Goal: Task Accomplishment & Management: Manage account settings

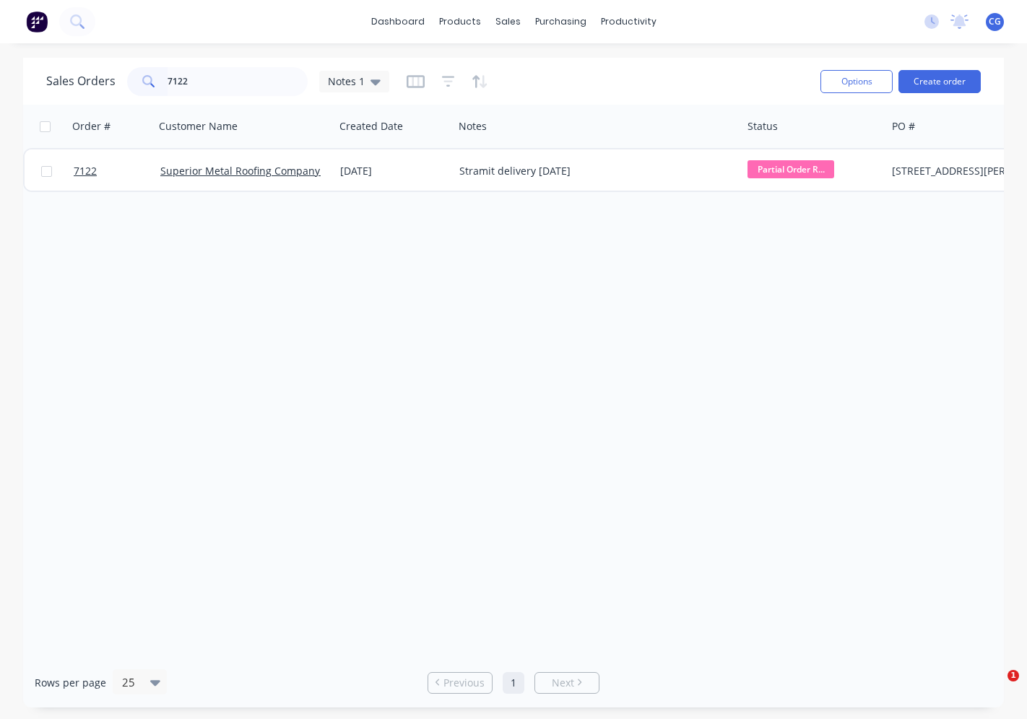
click at [110, 78] on div "Sales Orders 7122 Notes 1" at bounding box center [217, 81] width 343 height 29
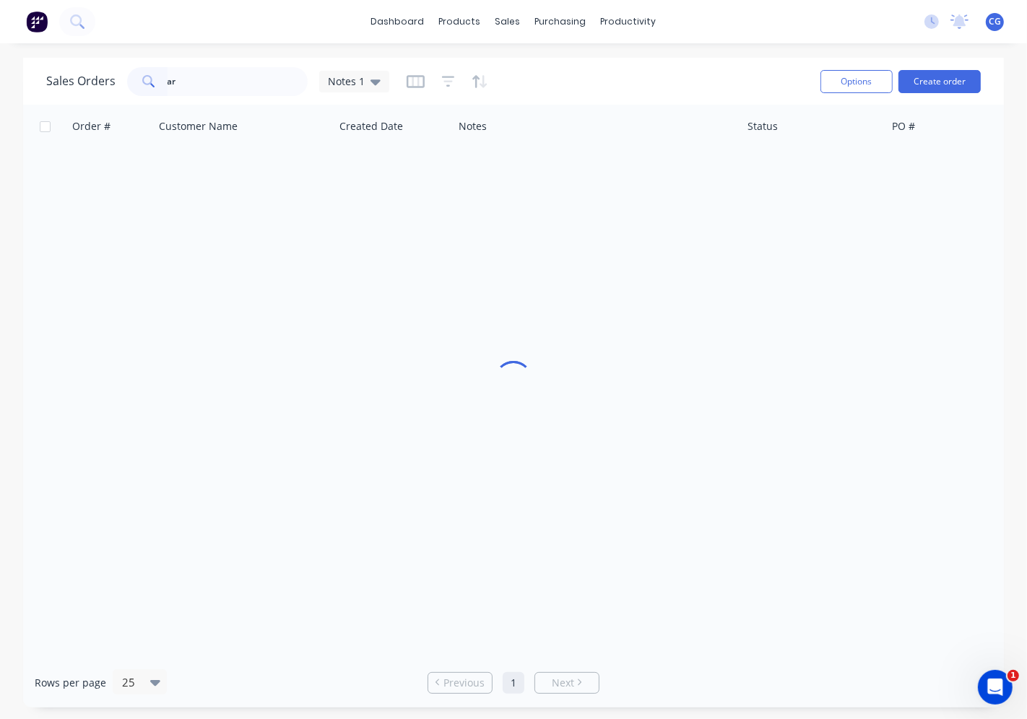
type input "a"
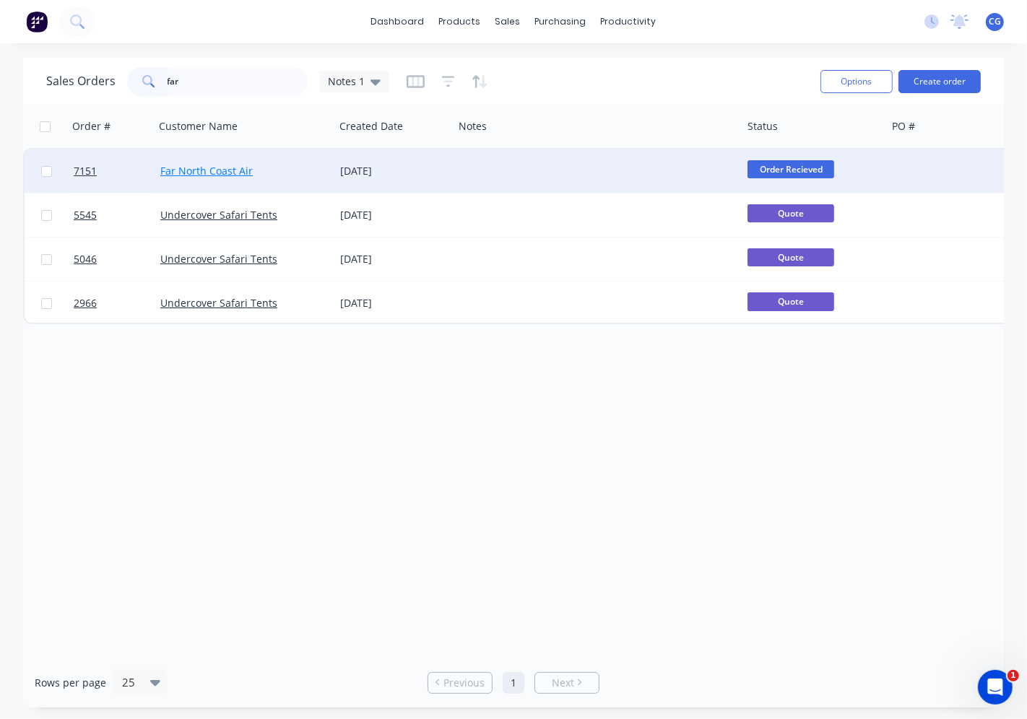
type input "far"
click at [227, 170] on link "Far North Coast Air" at bounding box center [206, 171] width 92 height 14
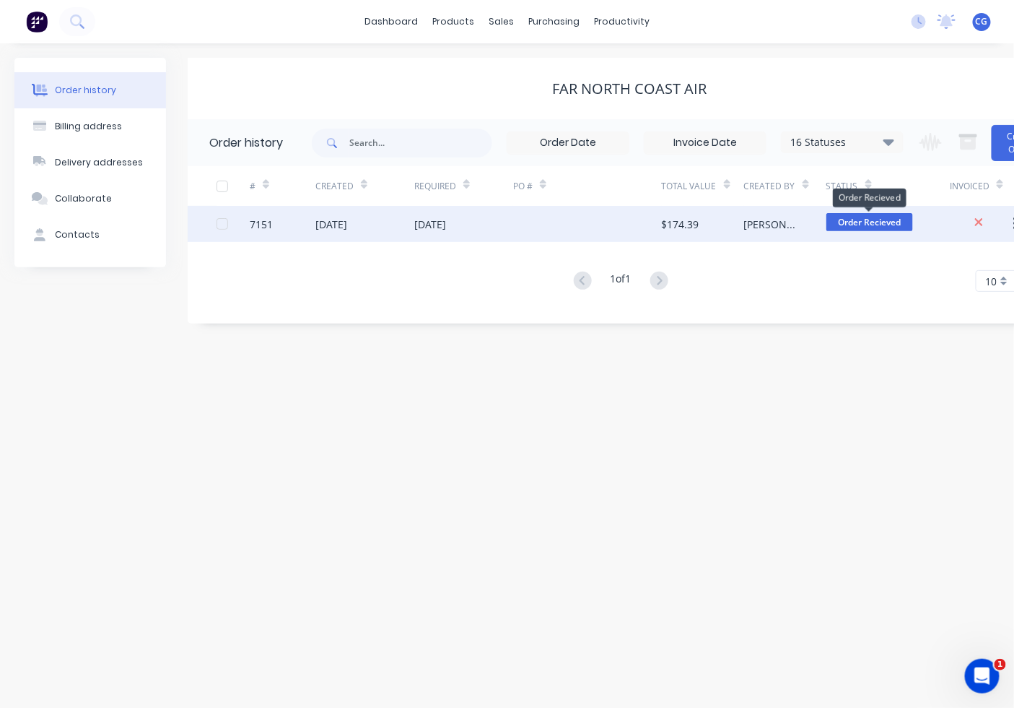
click at [874, 218] on span "Order Recieved" at bounding box center [870, 222] width 87 height 18
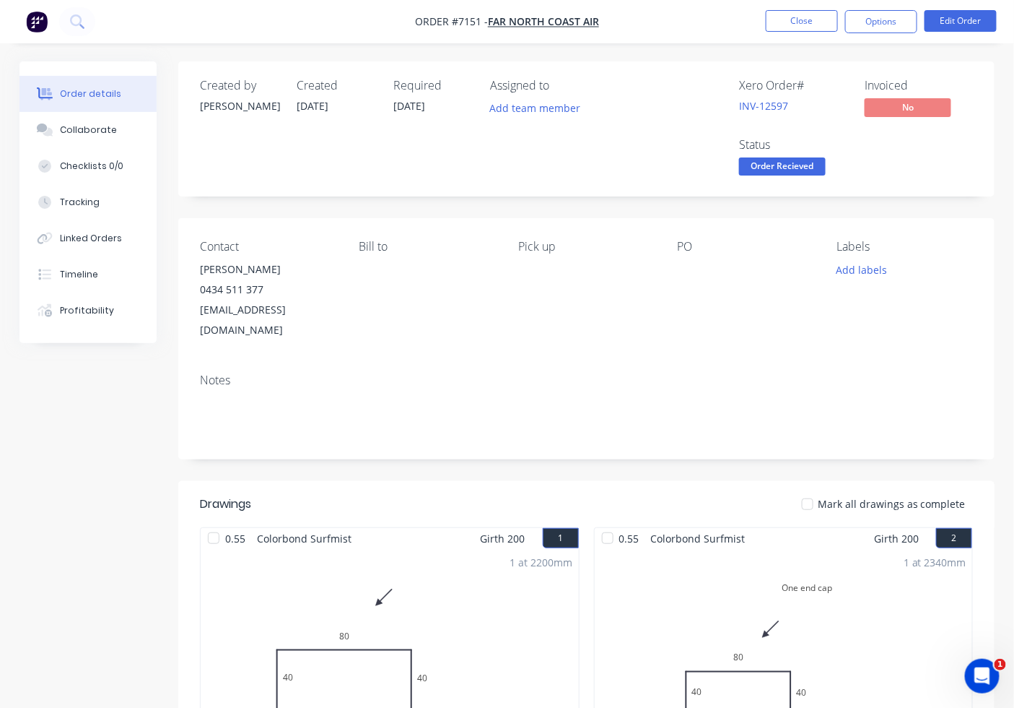
click at [792, 160] on span "Order Recieved" at bounding box center [782, 166] width 87 height 18
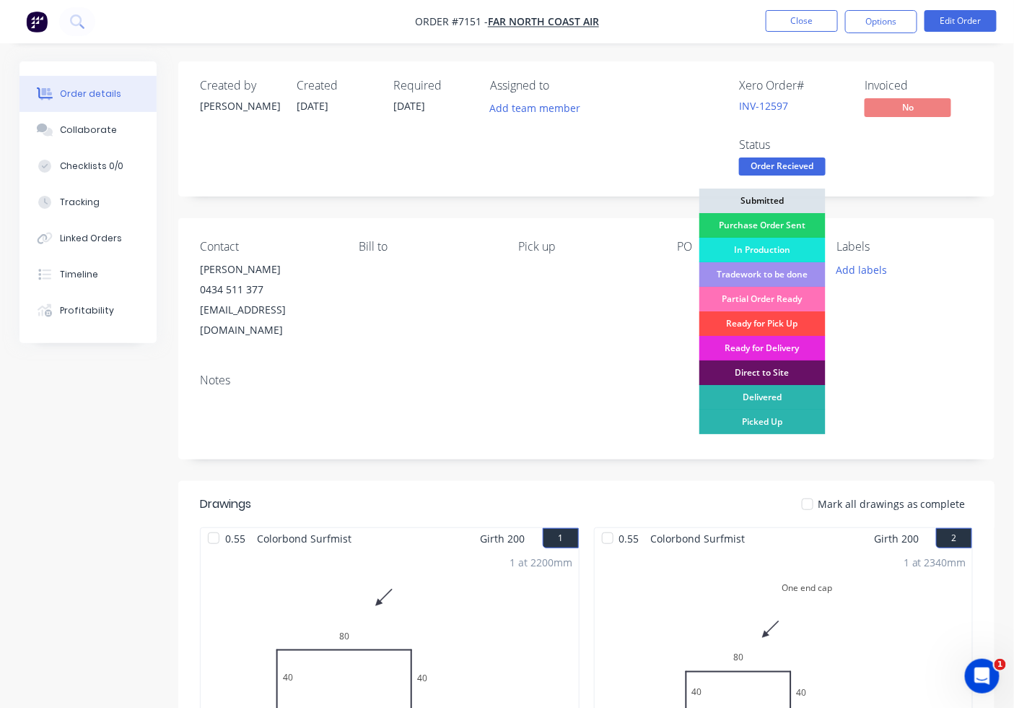
click at [783, 319] on div "Ready for Pick Up" at bounding box center [763, 323] width 126 height 25
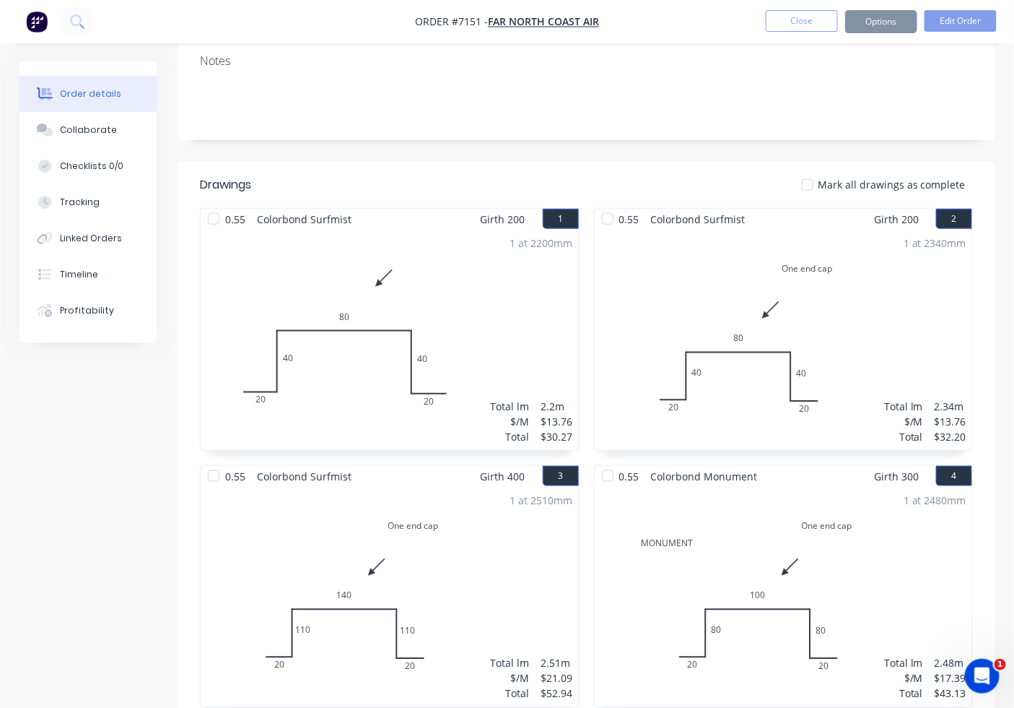
scroll to position [708, 0]
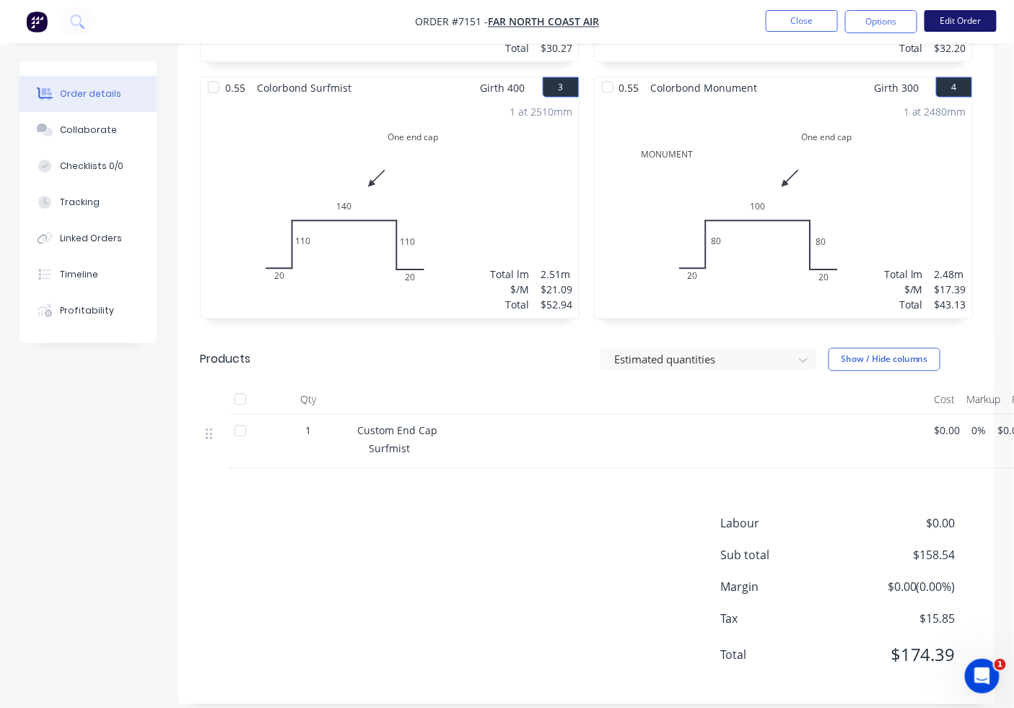
click at [976, 19] on button "Edit Order" at bounding box center [961, 21] width 72 height 22
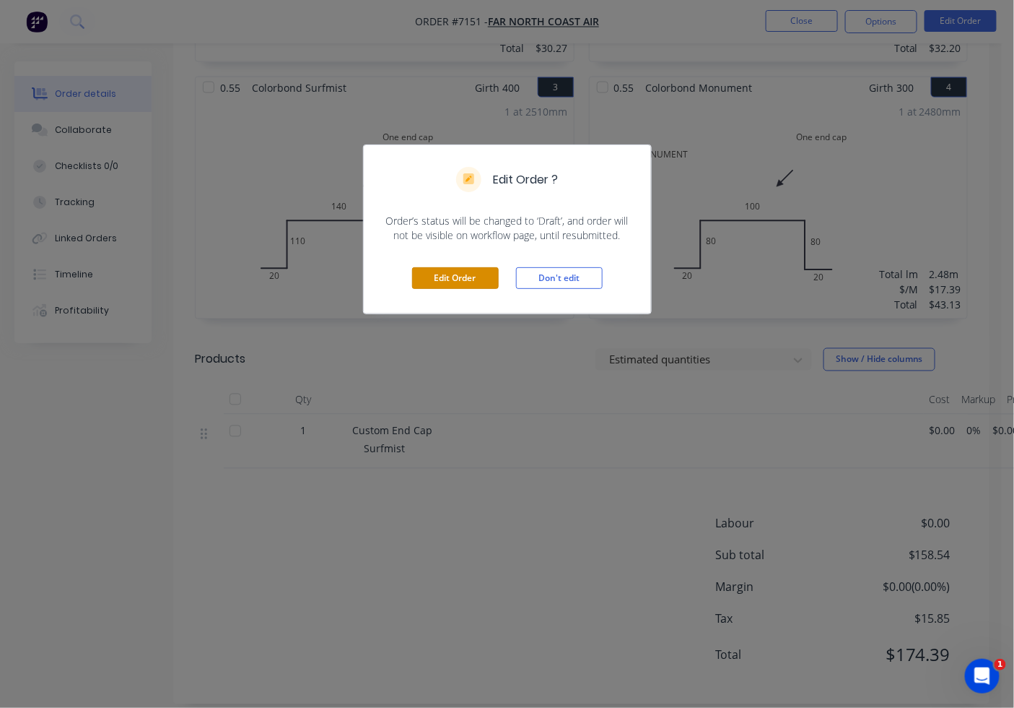
drag, startPoint x: 475, startPoint y: 271, endPoint x: 797, endPoint y: 422, distance: 355.6
click at [482, 273] on button "Edit Order" at bounding box center [455, 278] width 87 height 22
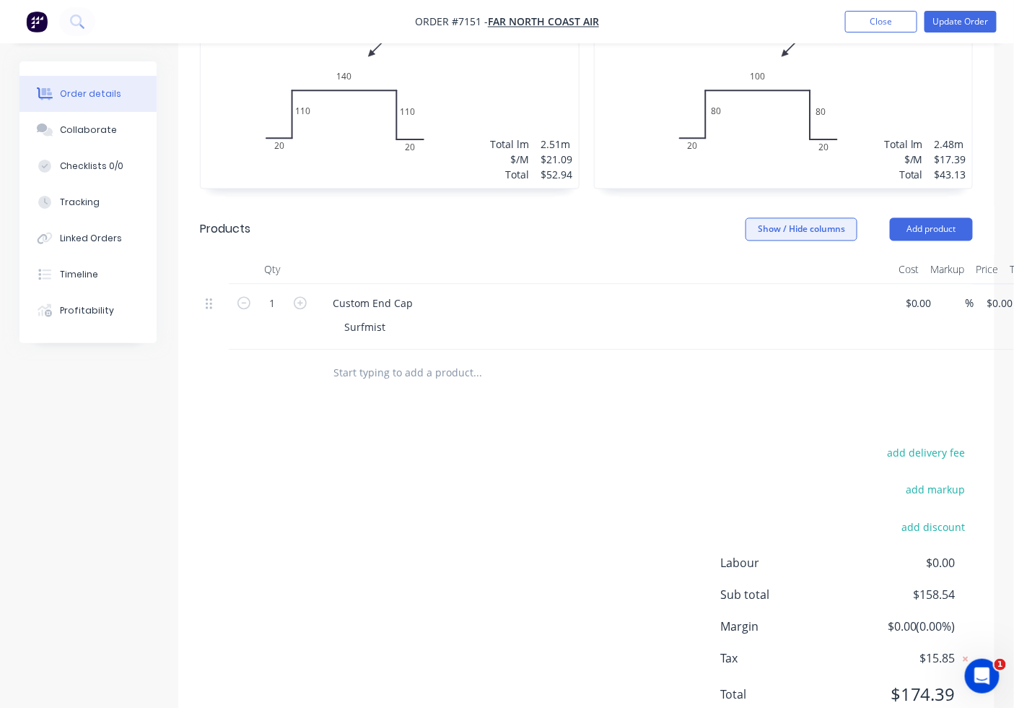
scroll to position [884, 0]
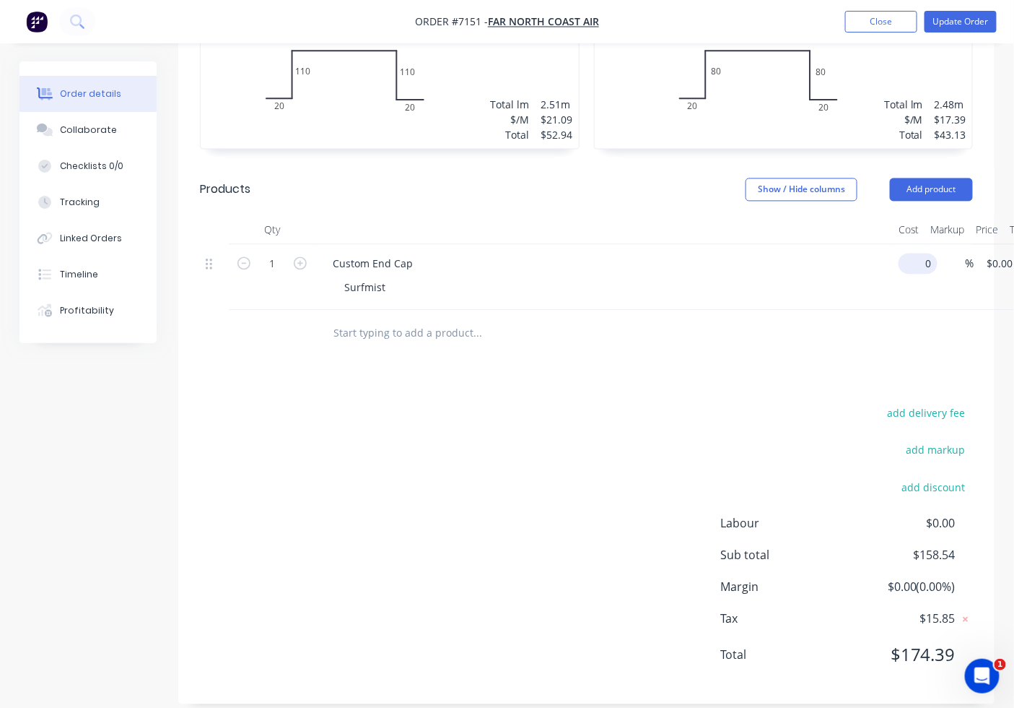
click at [929, 245] on div "1 Custom End Cap Surfmist 0 $0.00 % $0.00 $0.00 $0.00 $0.00" at bounding box center [586, 278] width 773 height 66
click at [955, 20] on button "Update Order" at bounding box center [961, 22] width 72 height 22
type input "$10.00"
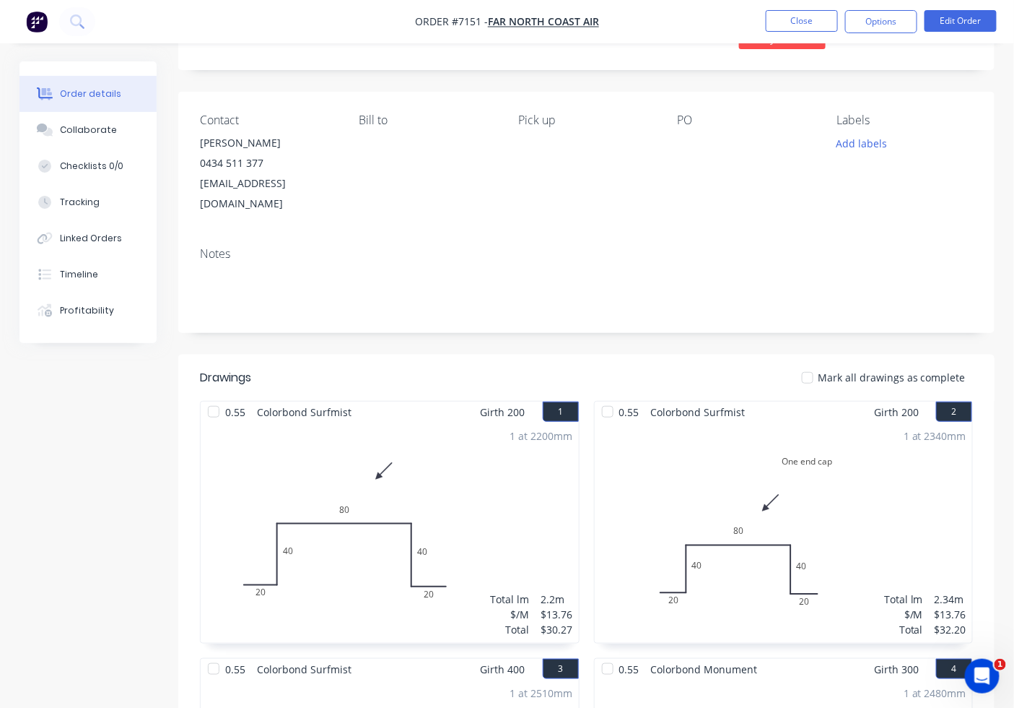
scroll to position [0, 0]
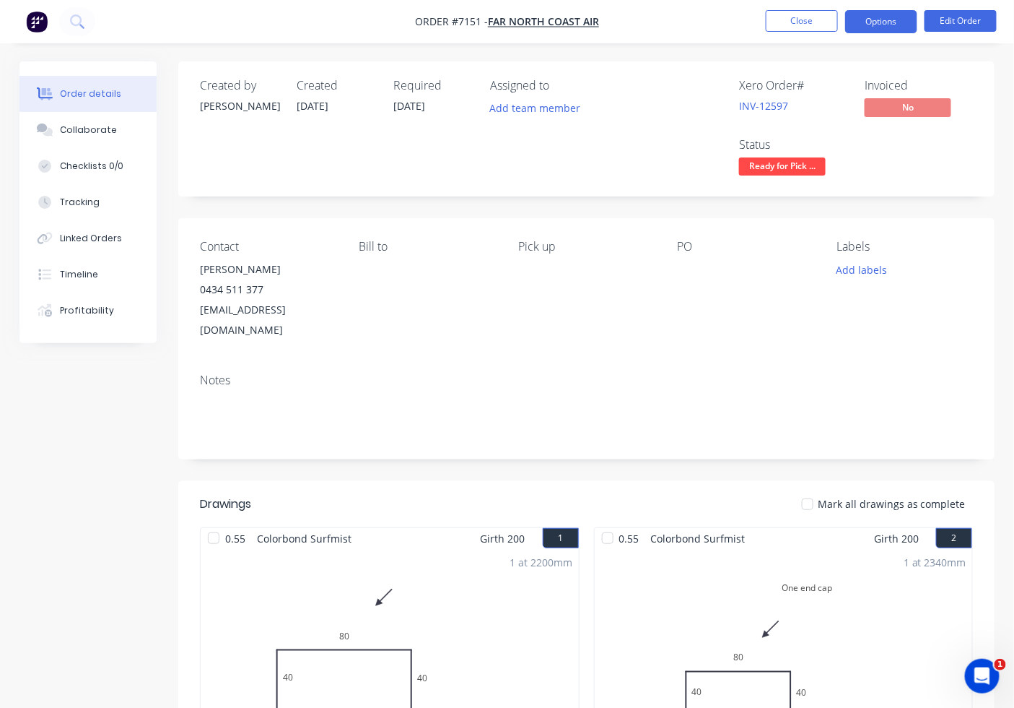
click at [900, 16] on button "Options" at bounding box center [882, 21] width 72 height 23
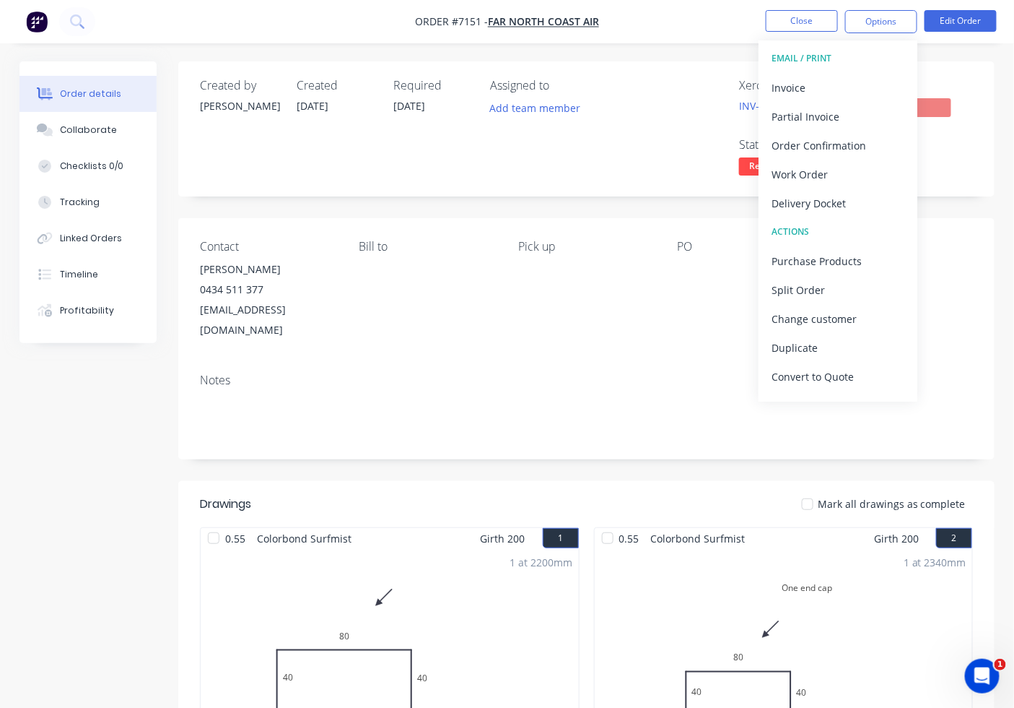
click at [985, 329] on div "Contact [PERSON_NAME] 0434 511 377 [EMAIL_ADDRESS][DOMAIN_NAME] [PERSON_NAME] t…" at bounding box center [586, 290] width 817 height 144
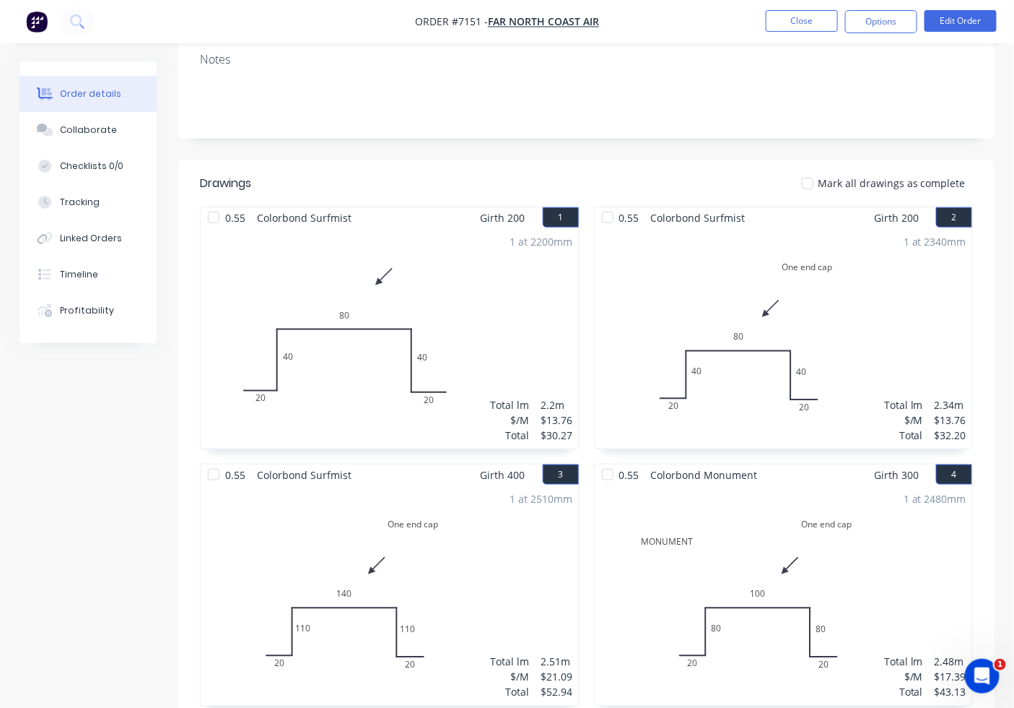
scroll to position [535, 0]
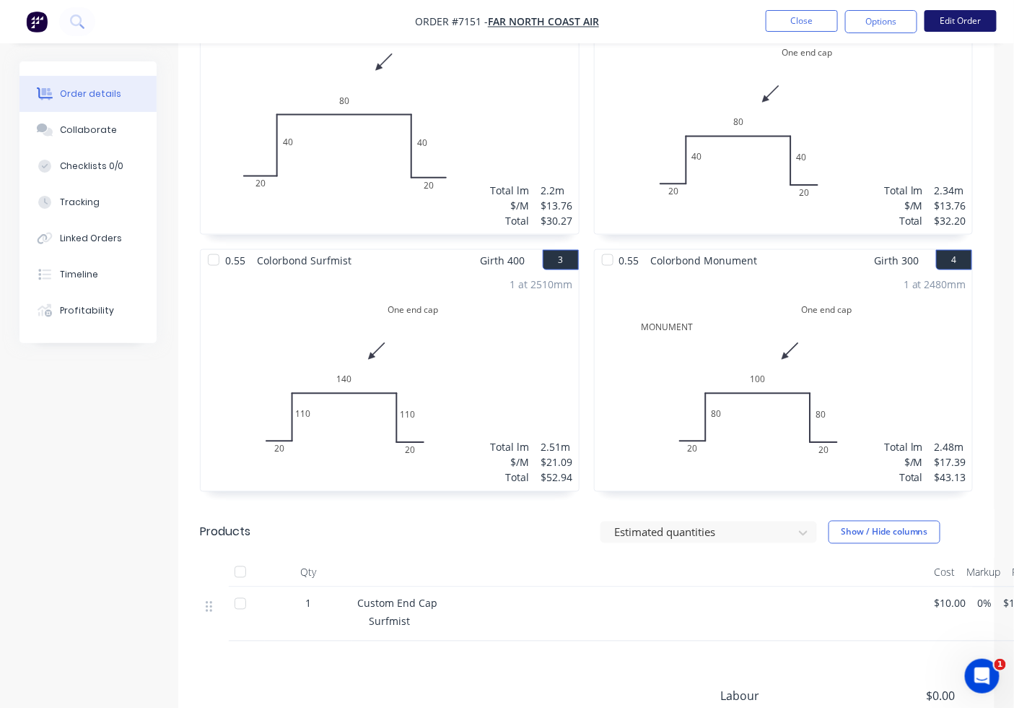
click at [942, 26] on button "Edit Order" at bounding box center [961, 21] width 72 height 22
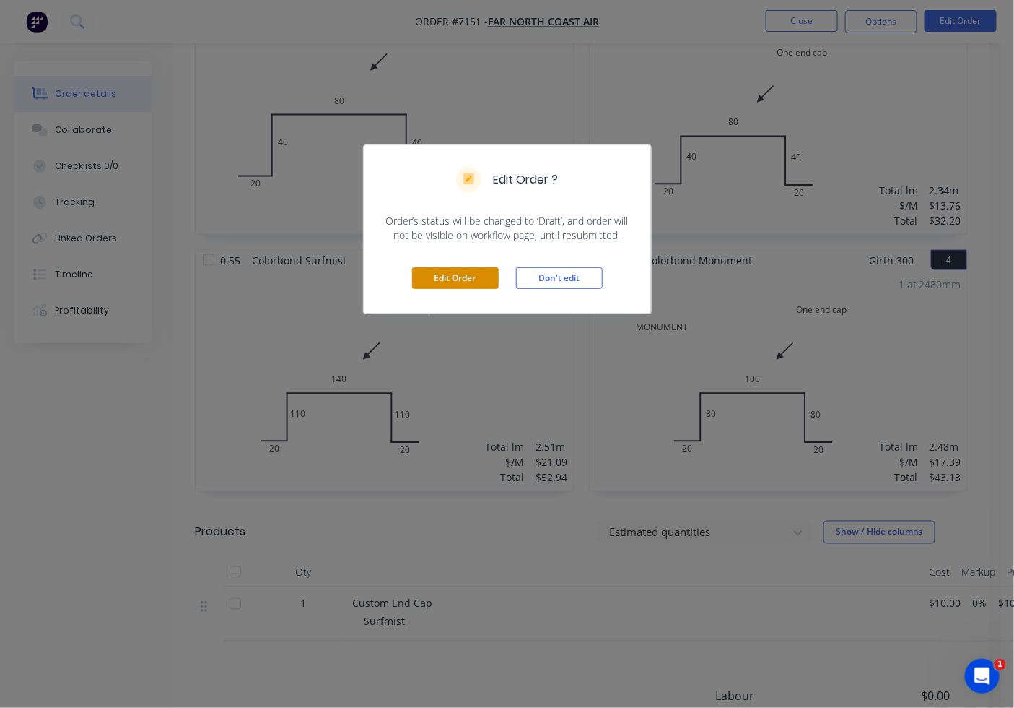
drag, startPoint x: 485, startPoint y: 271, endPoint x: 489, endPoint y: 280, distance: 9.4
click at [484, 271] on button "Edit Order" at bounding box center [455, 278] width 87 height 22
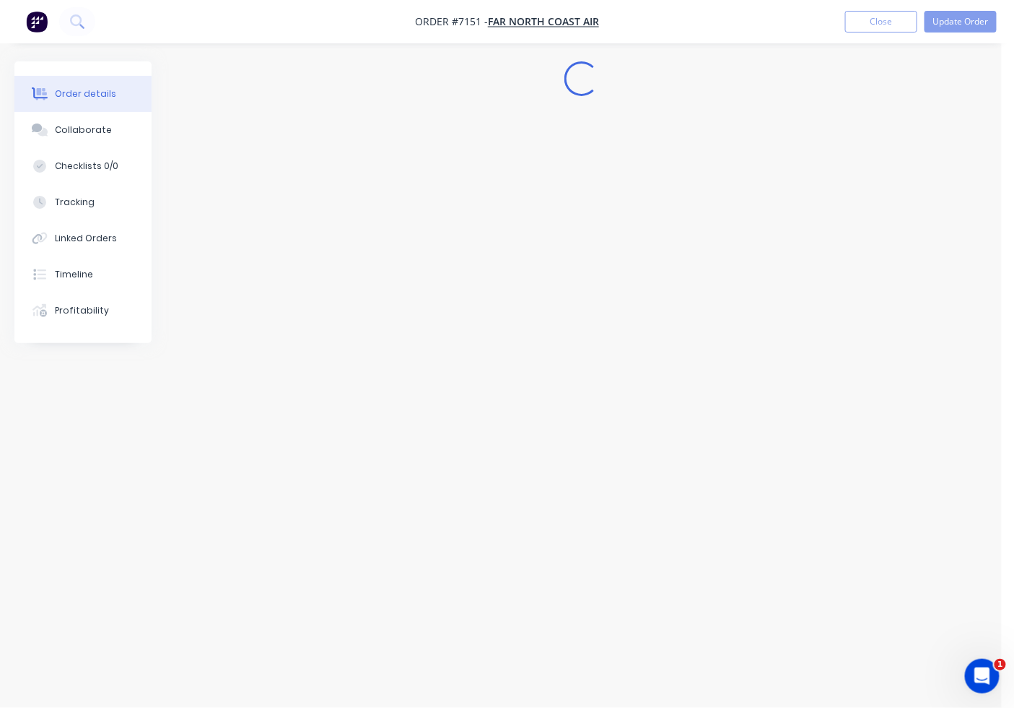
scroll to position [0, 0]
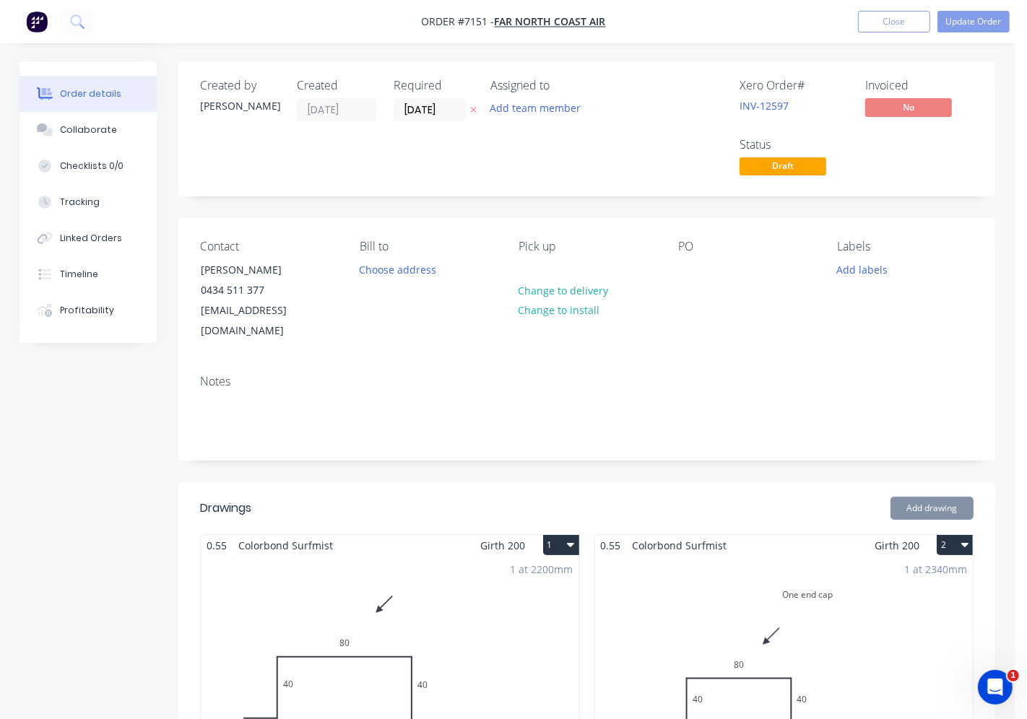
type input "$10.00"
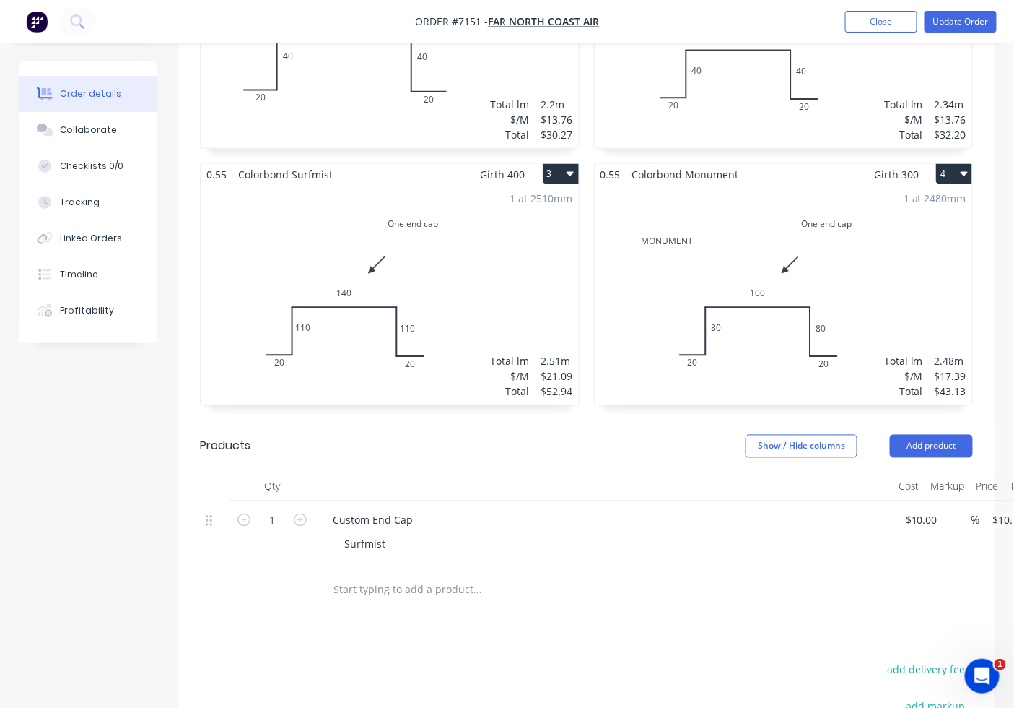
scroll to position [884, 0]
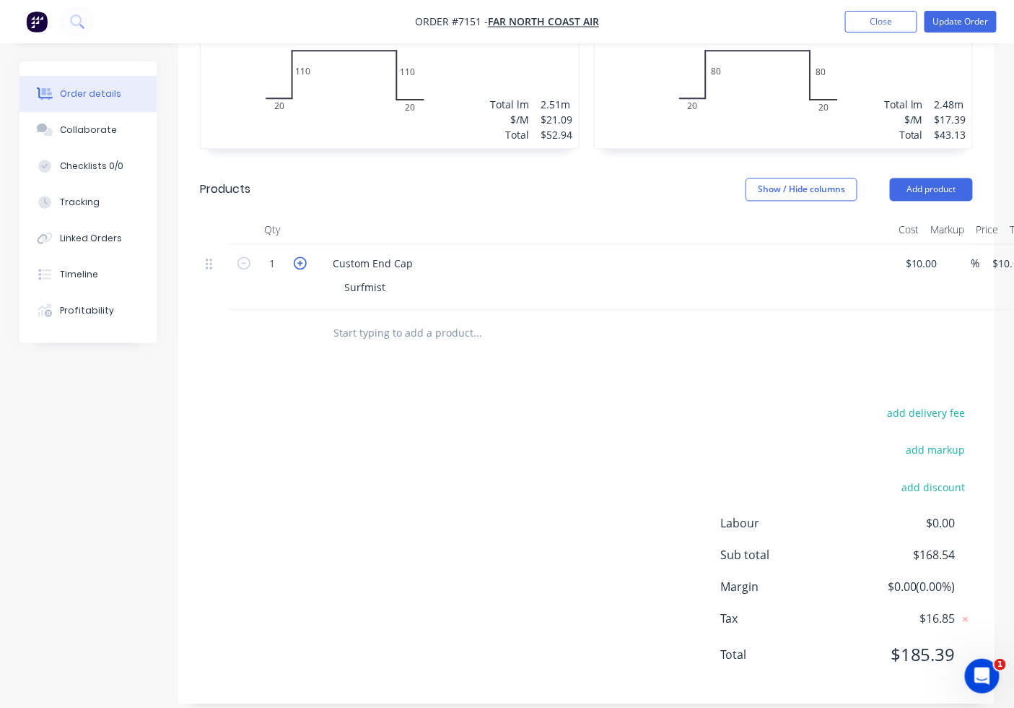
click at [301, 257] on icon "button" at bounding box center [300, 263] width 13 height 13
type input "2"
type input "$20.00"
click at [301, 257] on icon "button" at bounding box center [300, 263] width 13 height 13
drag, startPoint x: 301, startPoint y: 242, endPoint x: 351, endPoint y: 265, distance: 54.9
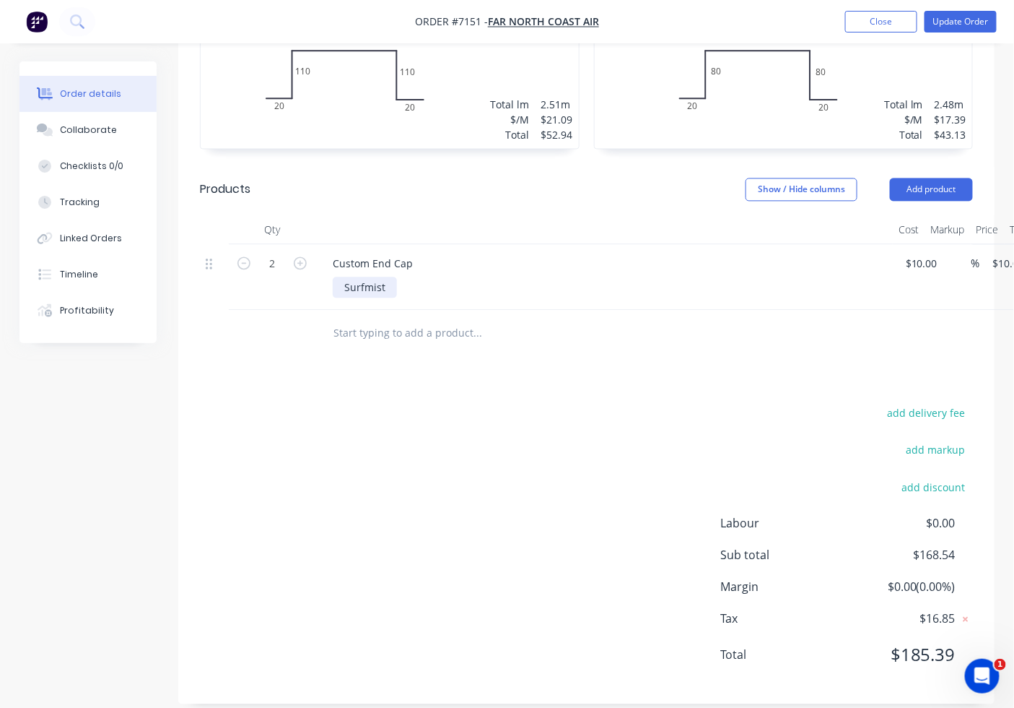
click at [301, 257] on icon "button" at bounding box center [300, 263] width 13 height 13
type input "4"
type input "$40.00"
click at [949, 17] on button "Update Order" at bounding box center [961, 22] width 72 height 22
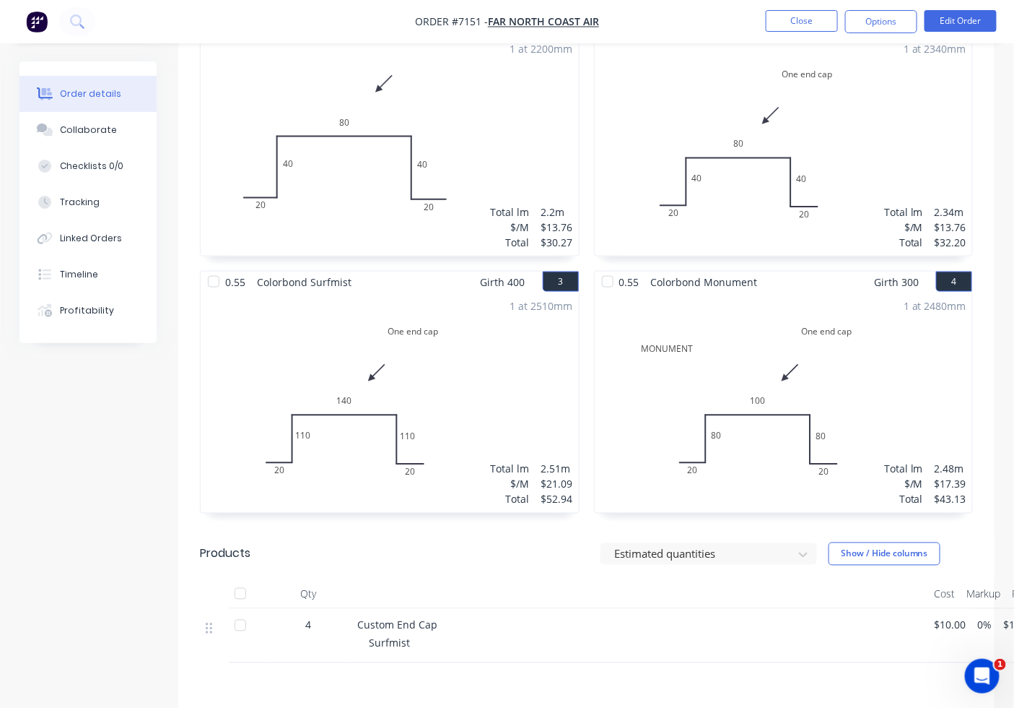
scroll to position [440, 0]
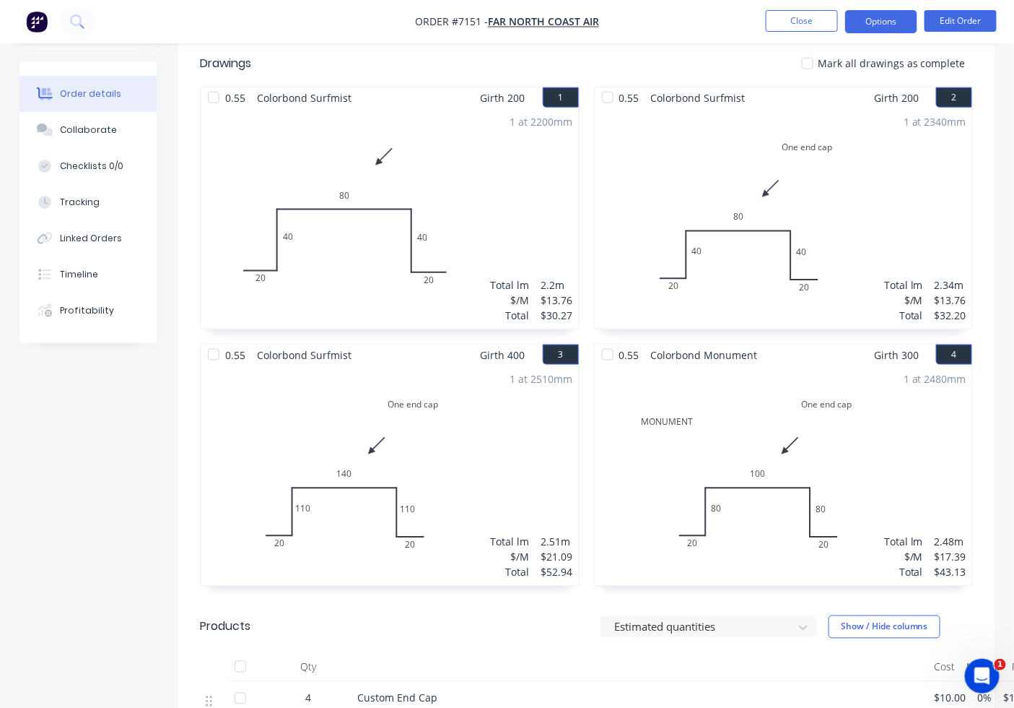
click at [908, 25] on button "Options" at bounding box center [882, 21] width 72 height 23
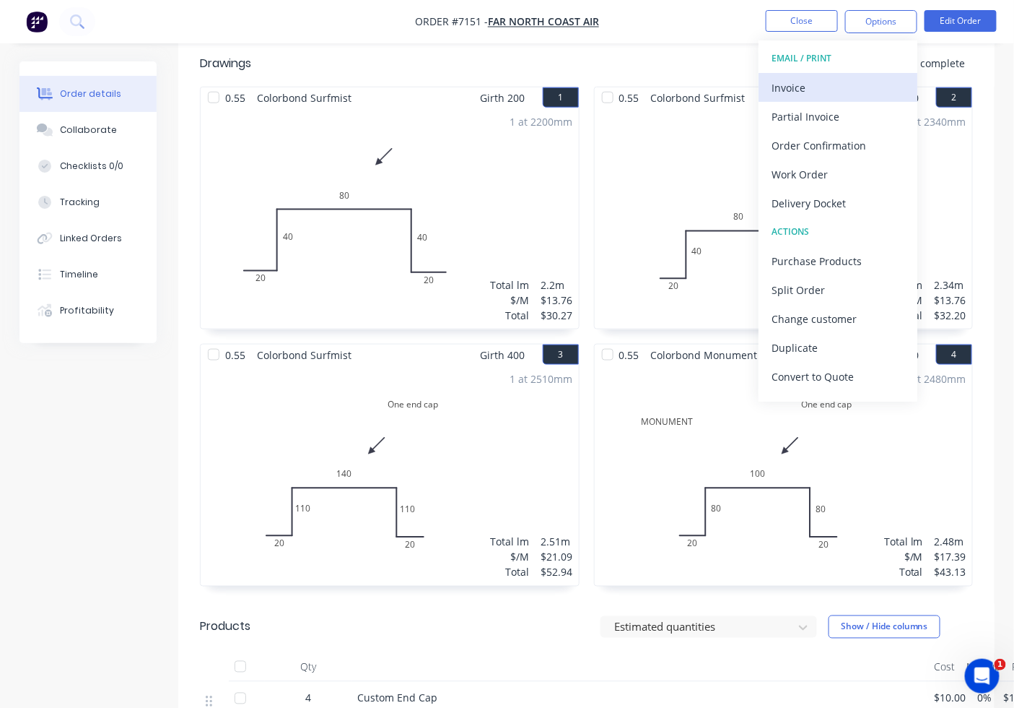
click at [820, 74] on button "Invoice" at bounding box center [838, 87] width 159 height 29
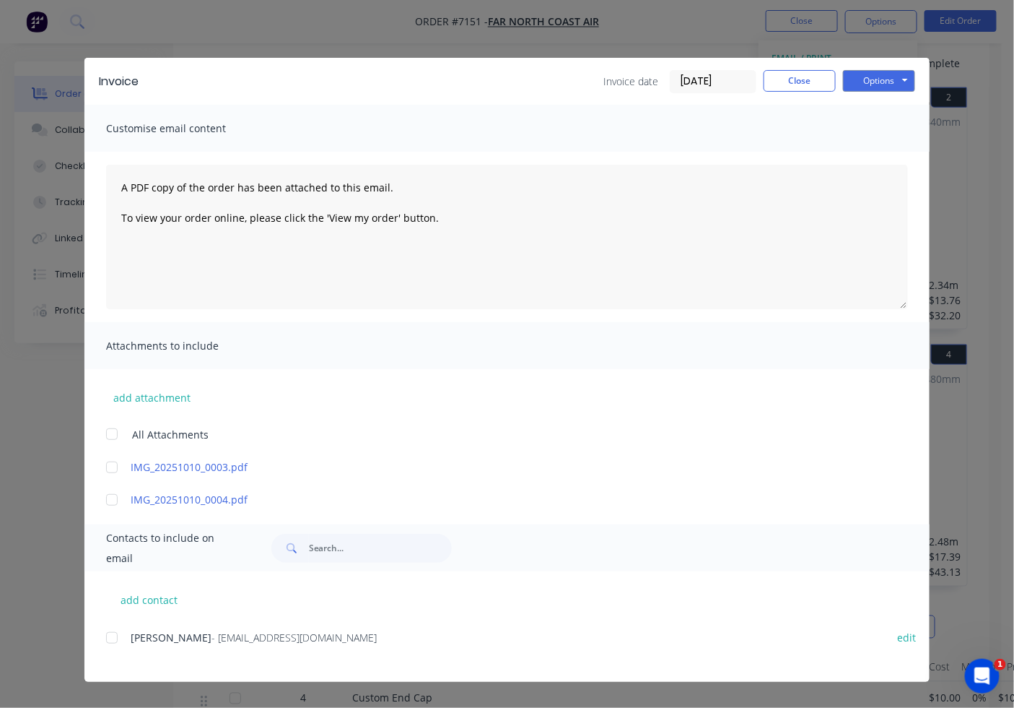
drag, startPoint x: 112, startPoint y: 633, endPoint x: 243, endPoint y: 581, distance: 141.1
click at [113, 632] on div at bounding box center [111, 637] width 29 height 29
click at [879, 74] on button "Options" at bounding box center [879, 81] width 72 height 22
click at [851, 149] on button "Email" at bounding box center [889, 154] width 92 height 24
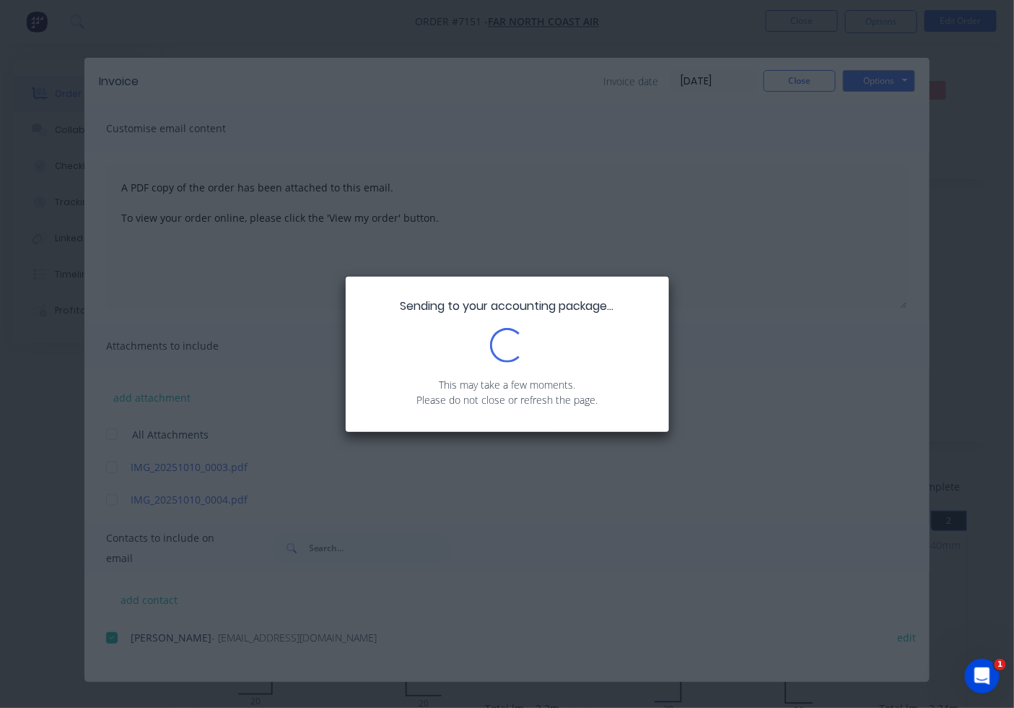
scroll to position [0, 0]
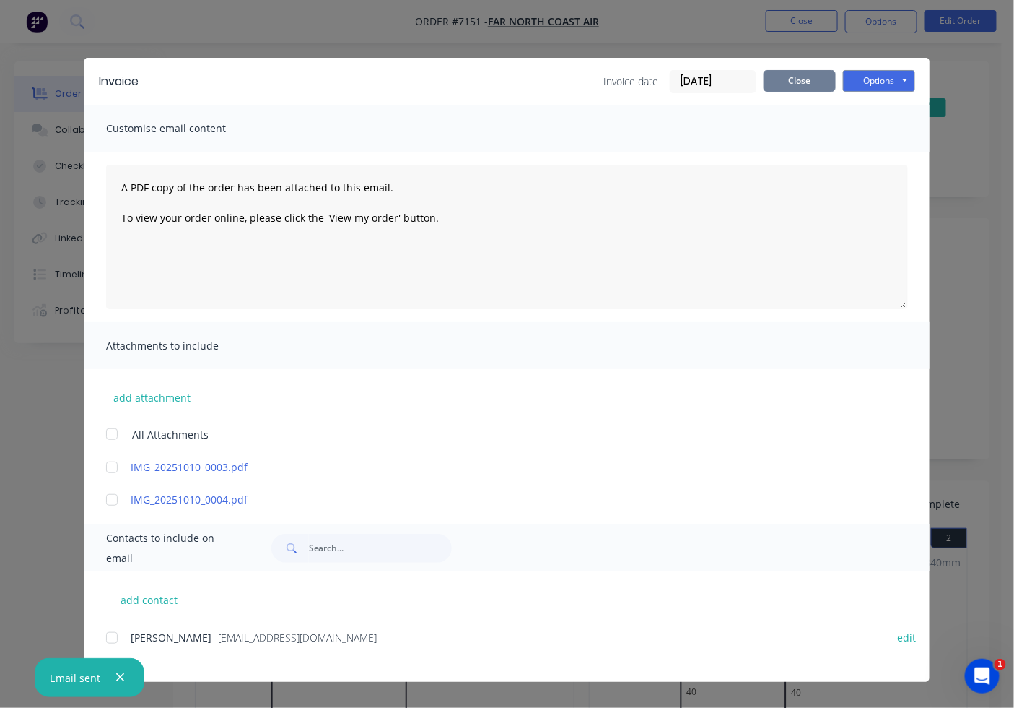
click at [801, 82] on button "Close" at bounding box center [800, 81] width 72 height 22
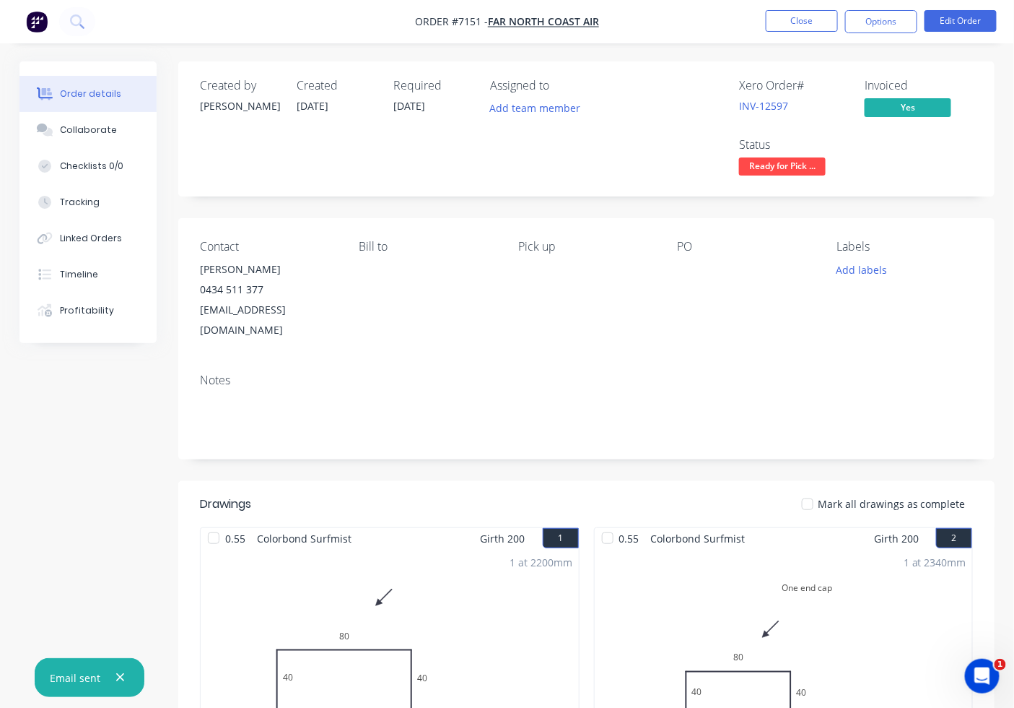
click at [817, 490] on div at bounding box center [808, 504] width 29 height 29
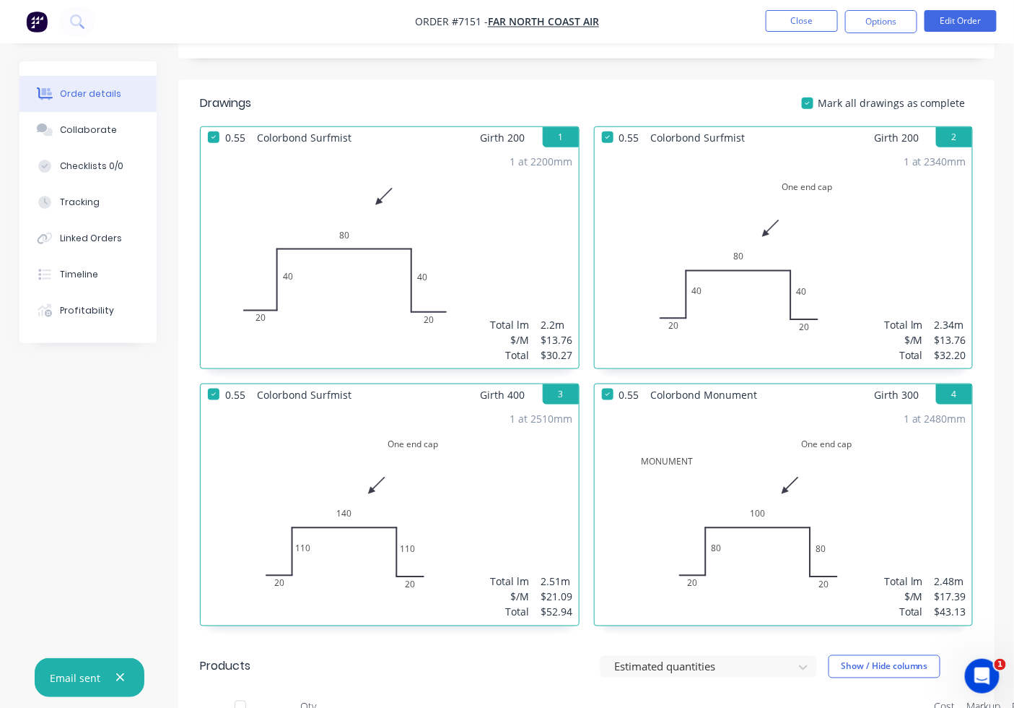
scroll to position [708, 0]
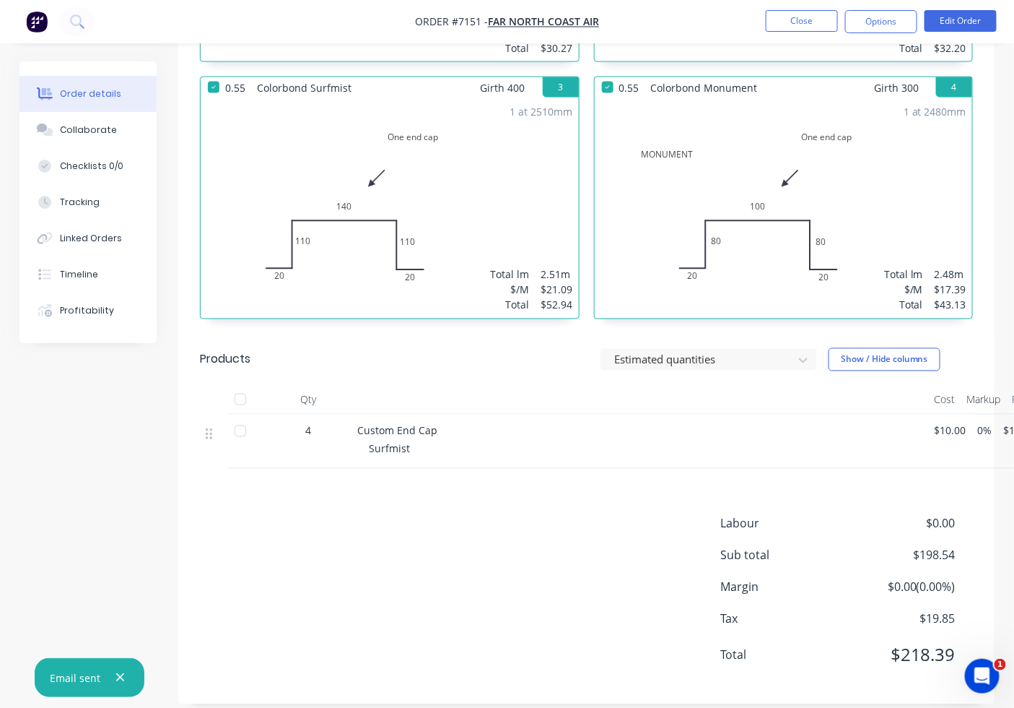
drag, startPoint x: 236, startPoint y: 383, endPoint x: 263, endPoint y: 381, distance: 26.8
click at [237, 385] on div at bounding box center [240, 399] width 29 height 29
click at [810, 23] on button "Close" at bounding box center [802, 21] width 72 height 22
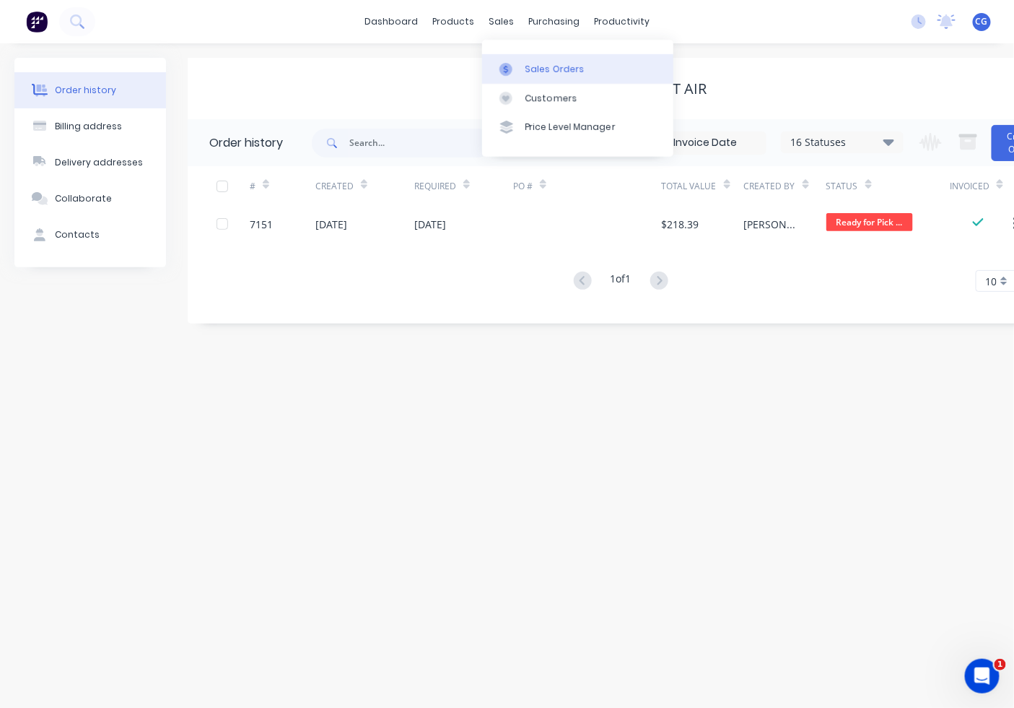
click at [529, 71] on div "Sales Orders" at bounding box center [555, 69] width 59 height 13
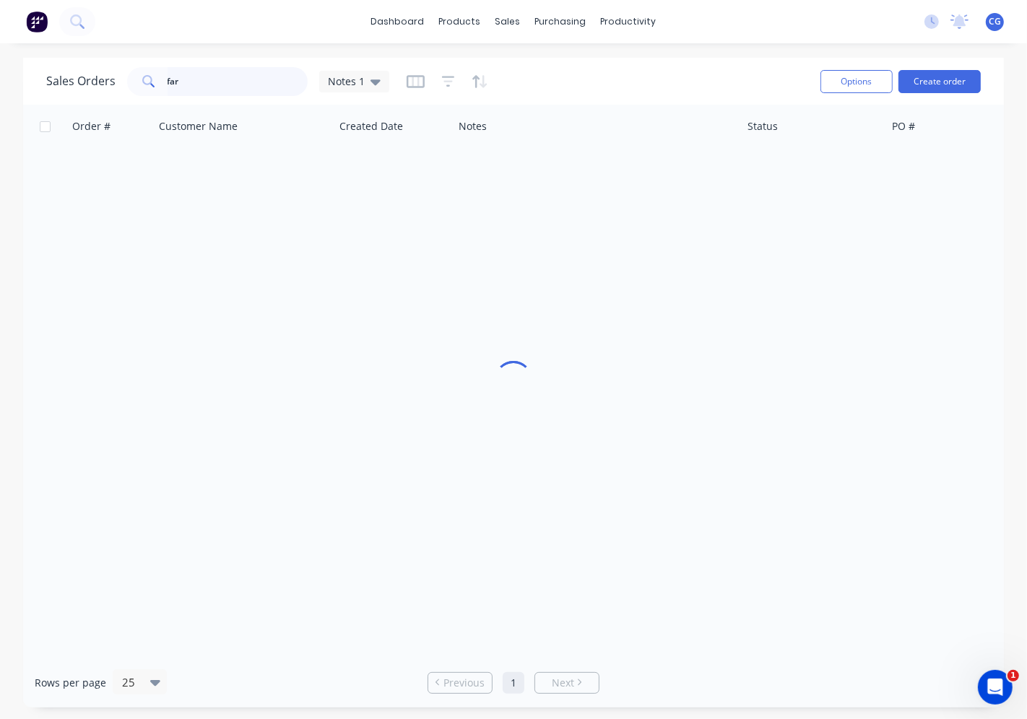
click at [199, 83] on input "far" at bounding box center [238, 81] width 141 height 29
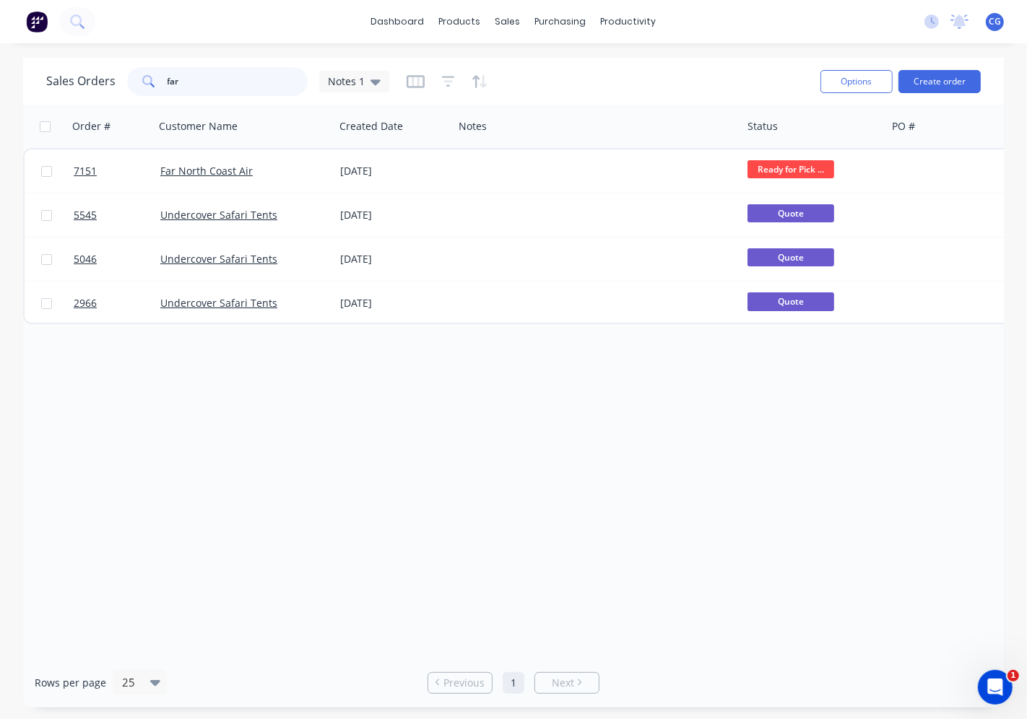
click at [199, 83] on input "far" at bounding box center [238, 81] width 141 height 29
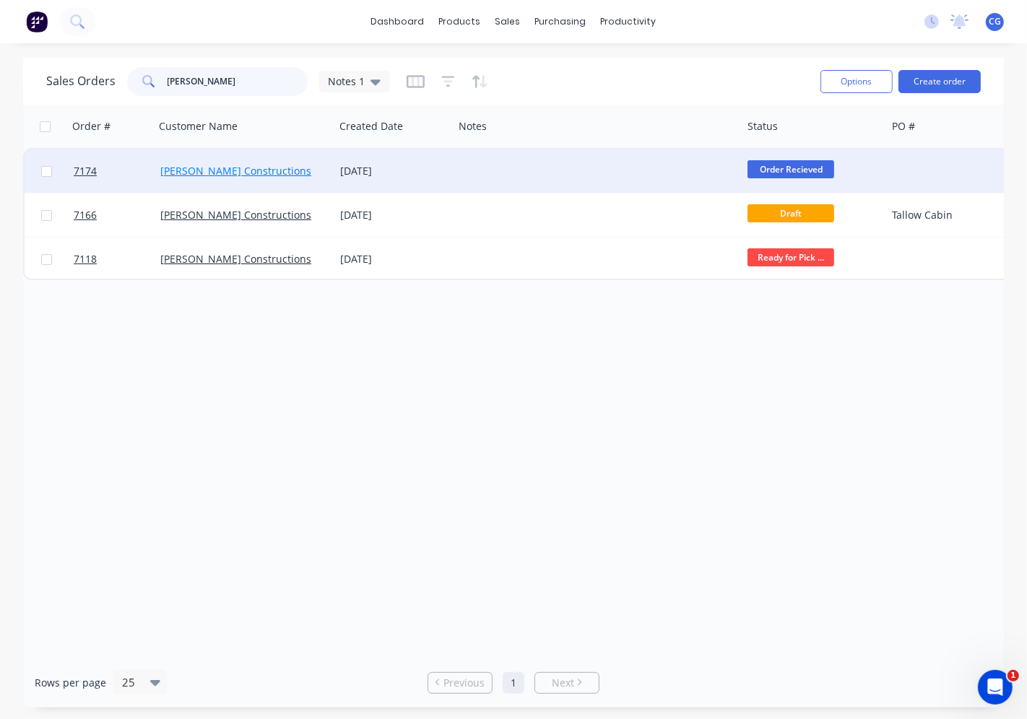
type input "[PERSON_NAME]"
click at [209, 170] on link "[PERSON_NAME] Constructions" at bounding box center [235, 171] width 151 height 14
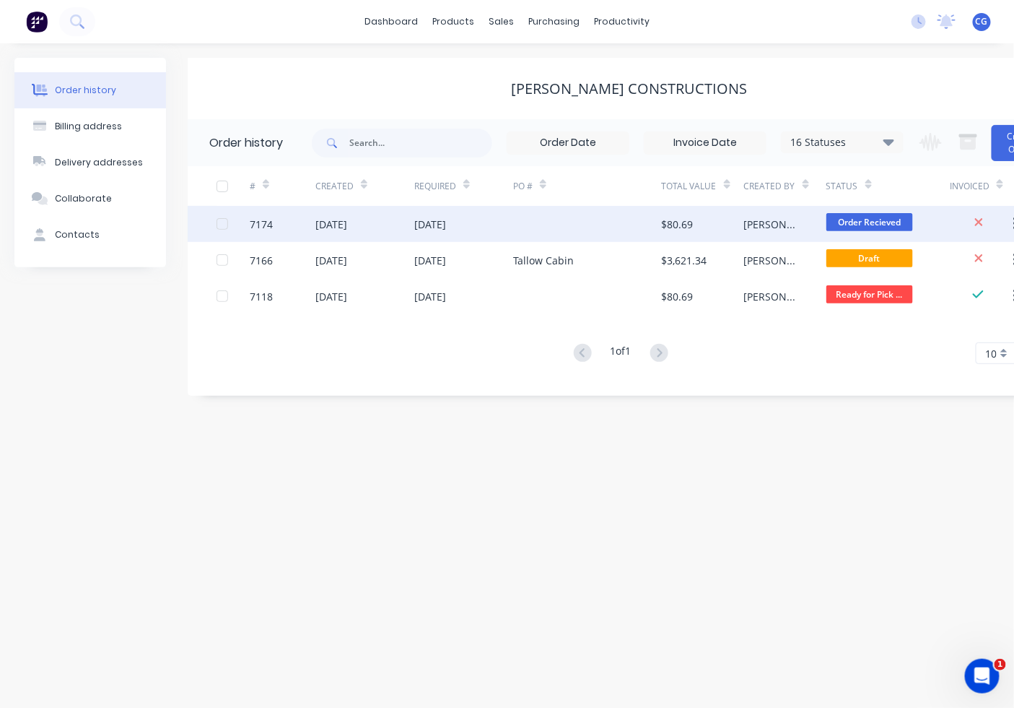
click at [891, 224] on span "Order Recieved" at bounding box center [870, 222] width 87 height 18
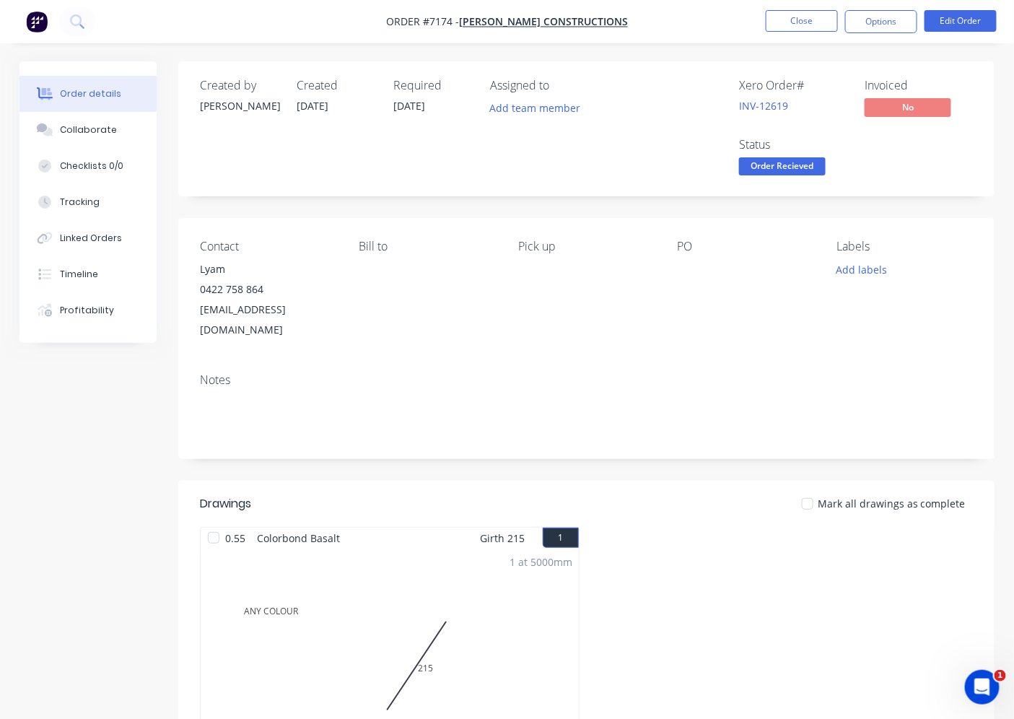
click at [789, 162] on span "Order Recieved" at bounding box center [782, 166] width 87 height 18
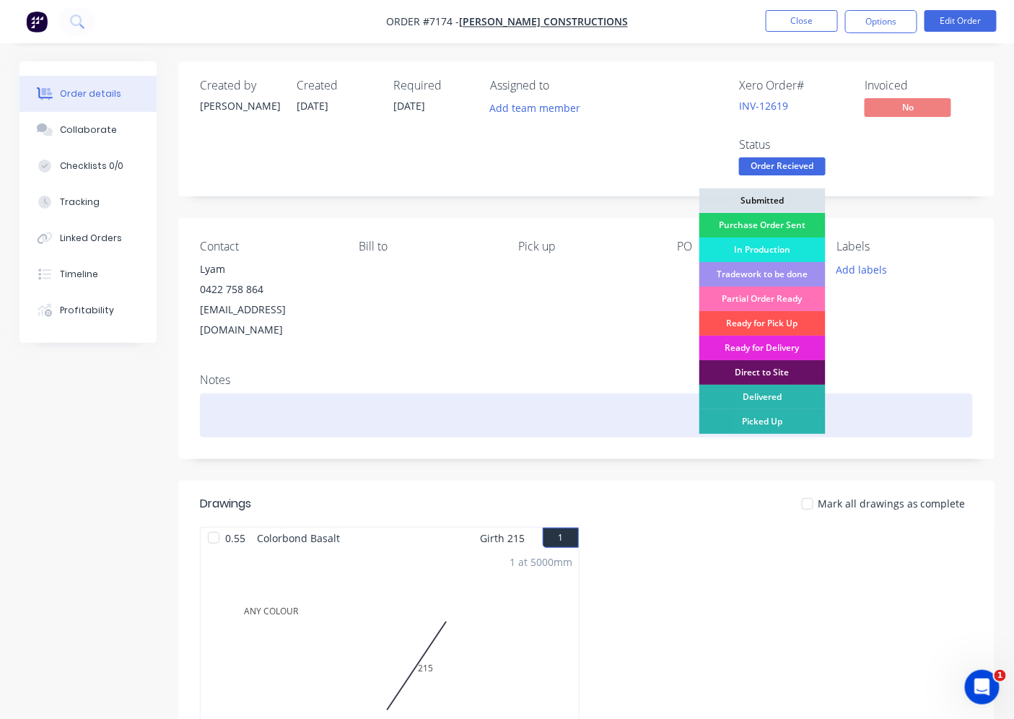
drag, startPoint x: 802, startPoint y: 316, endPoint x: 424, endPoint y: 400, distance: 387.5
click at [802, 318] on div "Ready for Pick Up" at bounding box center [763, 323] width 126 height 25
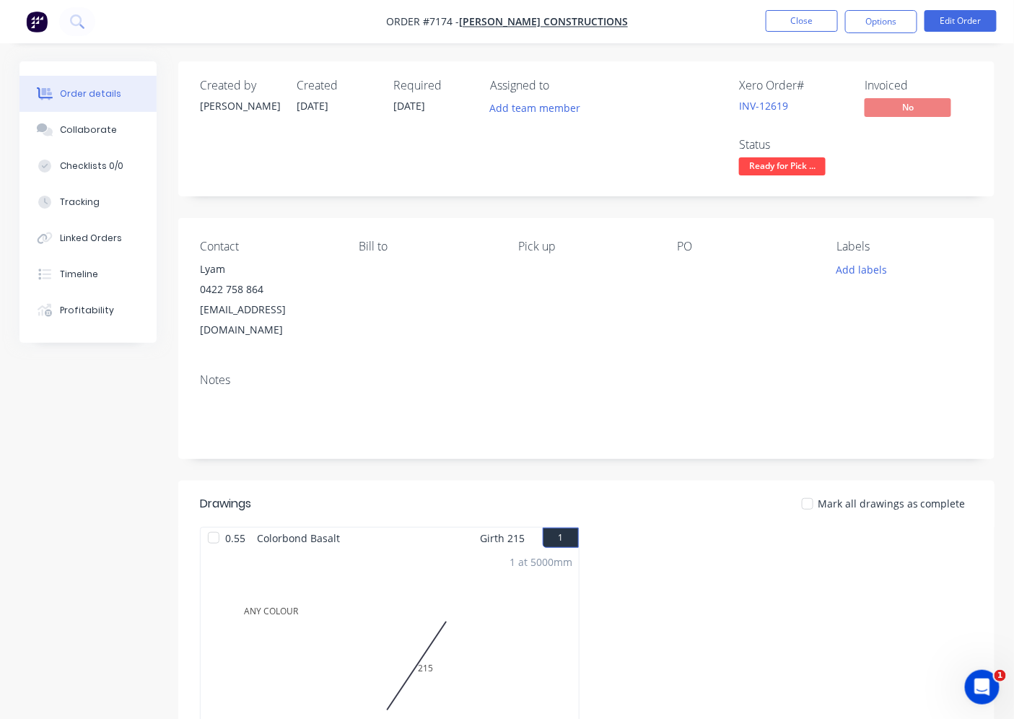
drag, startPoint x: 215, startPoint y: 511, endPoint x: 378, endPoint y: 484, distance: 165.5
click at [225, 523] on div at bounding box center [213, 537] width 29 height 29
click at [874, 11] on button "Options" at bounding box center [882, 21] width 72 height 23
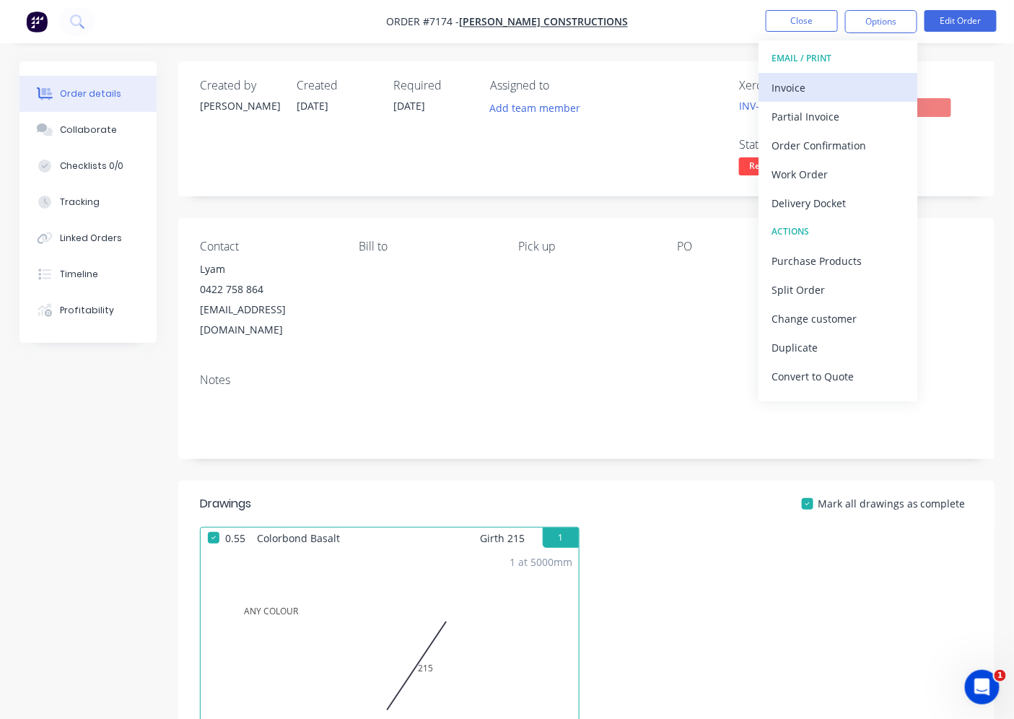
click at [814, 84] on div "Invoice" at bounding box center [838, 87] width 133 height 21
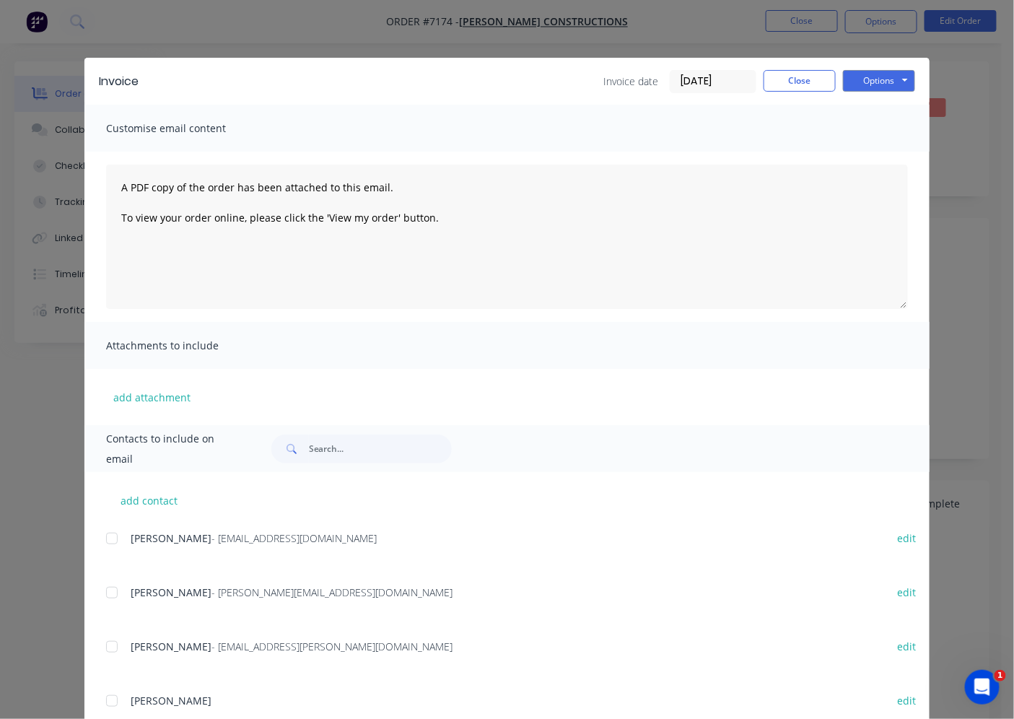
drag, startPoint x: 99, startPoint y: 536, endPoint x: 173, endPoint y: 547, distance: 75.3
click at [100, 539] on div "add contact [PERSON_NAME] - [EMAIL_ADDRESS][DOMAIN_NAME] edit Karen - [EMAIL_AD…" at bounding box center [507, 662] width 846 height 381
drag, startPoint x: 95, startPoint y: 536, endPoint x: 108, endPoint y: 536, distance: 13.7
click at [103, 536] on div "add contact [PERSON_NAME] - [EMAIL_ADDRESS][DOMAIN_NAME] edit Karen - [EMAIL_AD…" at bounding box center [507, 662] width 846 height 381
drag, startPoint x: 108, startPoint y: 536, endPoint x: 633, endPoint y: 335, distance: 561.6
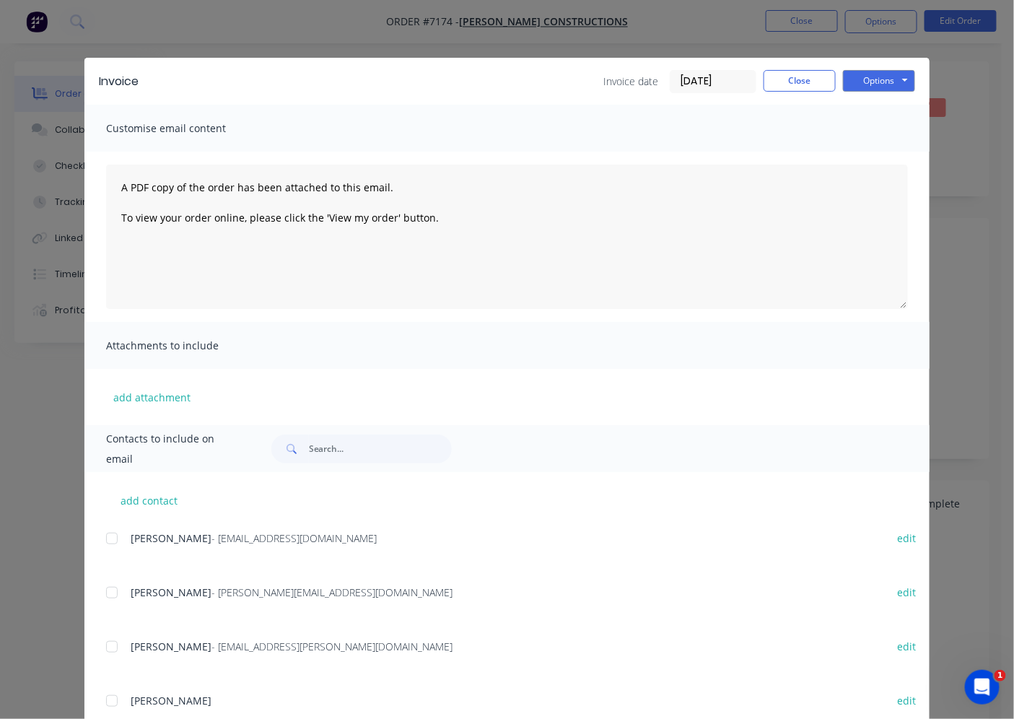
click at [109, 534] on div at bounding box center [111, 538] width 29 height 29
click at [858, 80] on button "Options" at bounding box center [879, 81] width 72 height 22
click at [872, 155] on button "Email" at bounding box center [889, 154] width 92 height 24
click at [805, 87] on button "Close" at bounding box center [800, 81] width 72 height 22
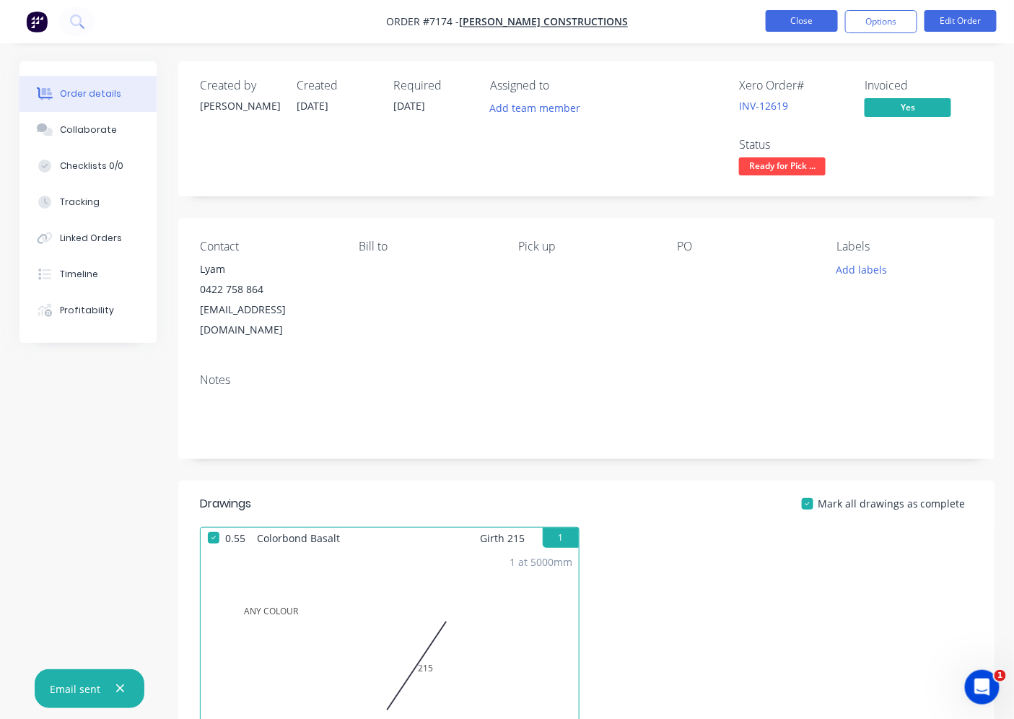
click at [807, 13] on button "Close" at bounding box center [802, 21] width 72 height 22
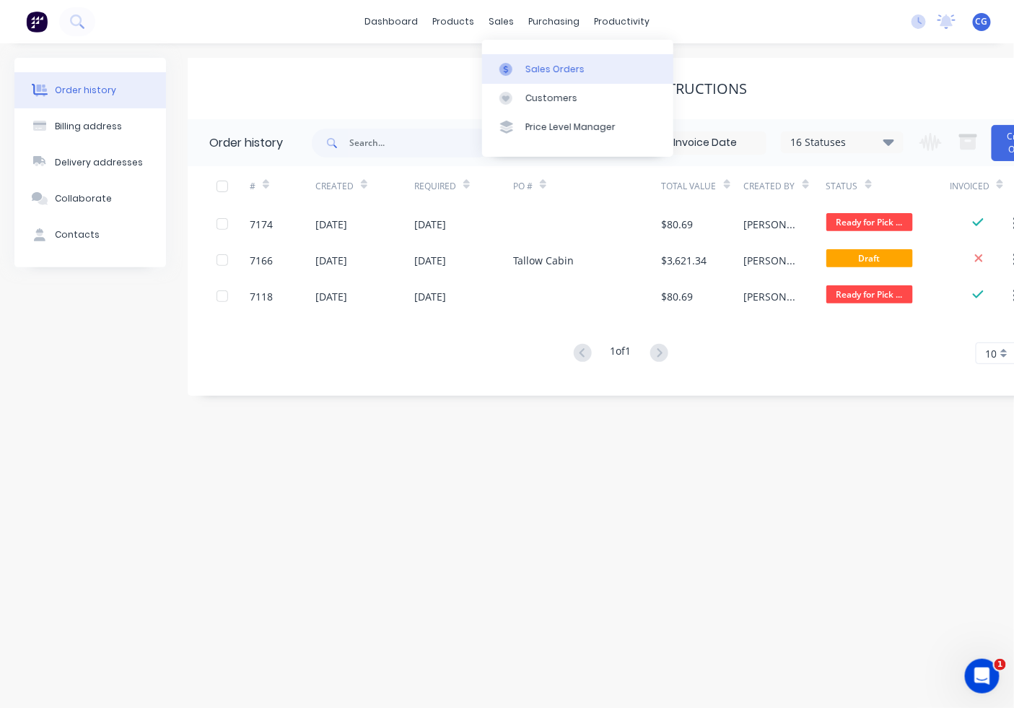
click at [539, 66] on div "Sales Orders" at bounding box center [555, 69] width 59 height 13
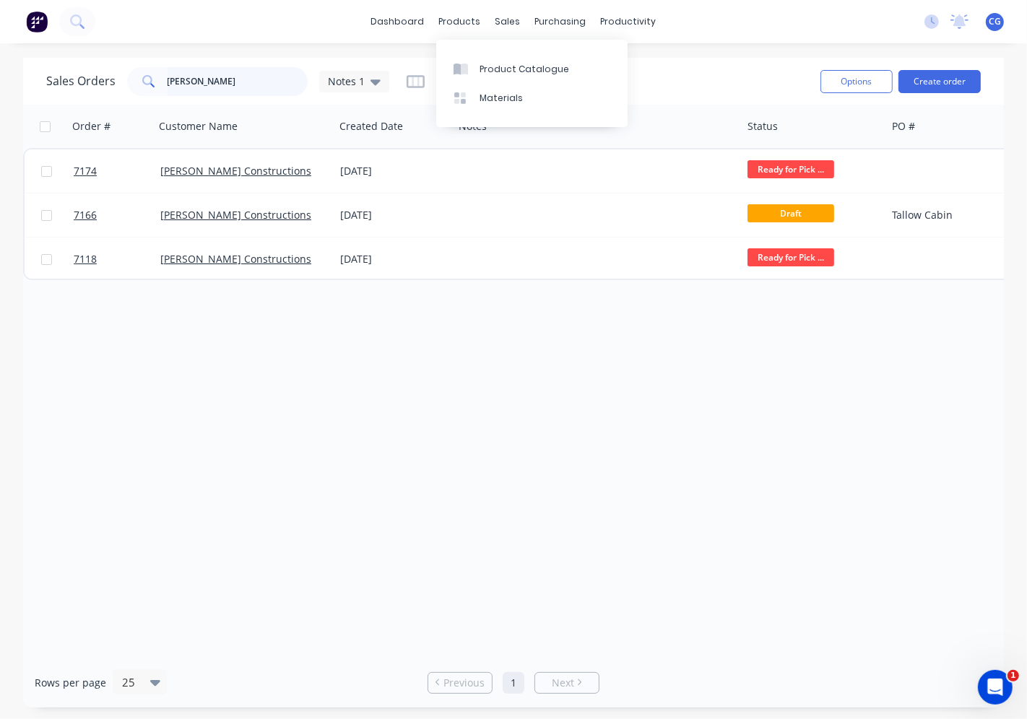
click at [19, 73] on div "Sales Orders [PERSON_NAME] Notes 1 Options Create order Order # Customer Name C…" at bounding box center [513, 383] width 1027 height 650
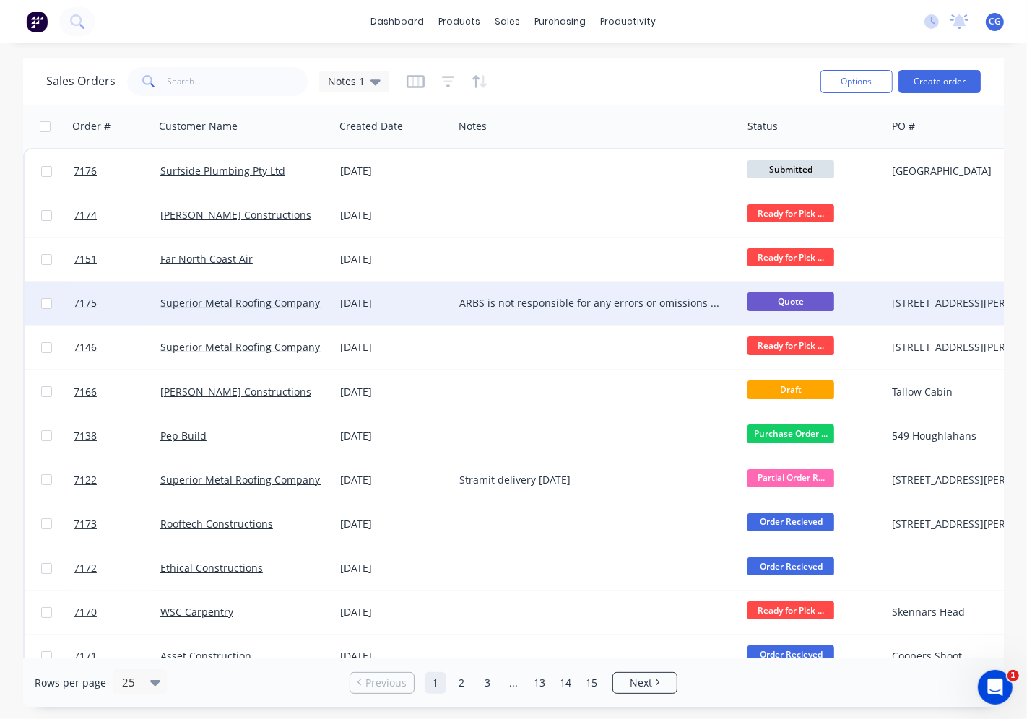
click at [242, 318] on div "Superior Metal Roofing Company Pty Ltd" at bounding box center [245, 303] width 180 height 43
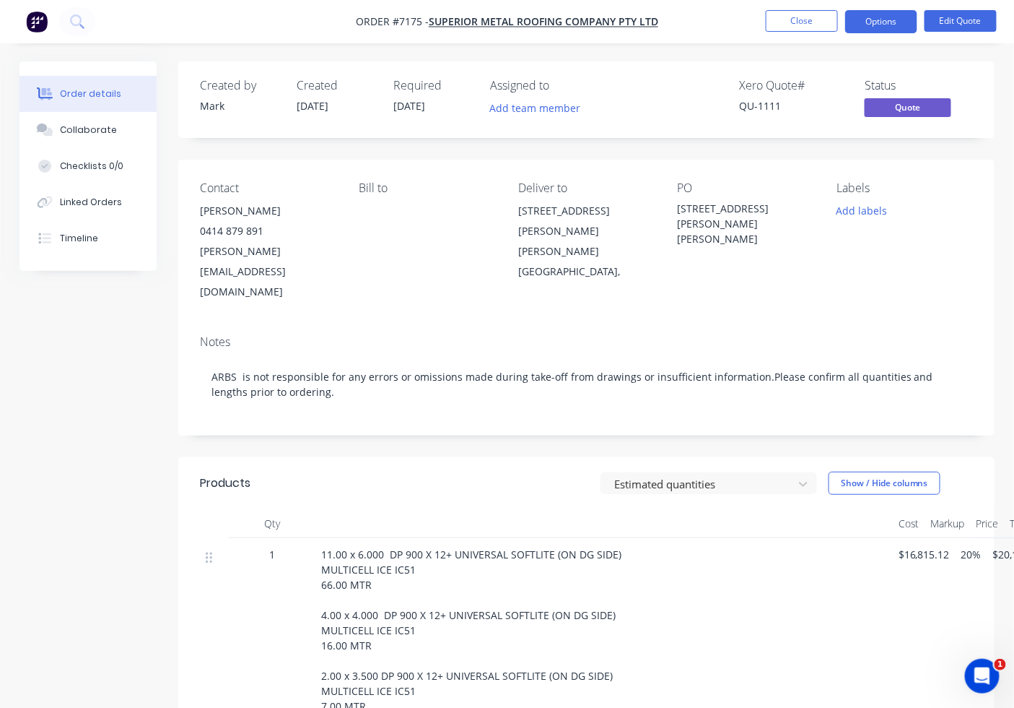
click at [107, 95] on div "Order details" at bounding box center [90, 93] width 61 height 13
click at [805, 25] on button "Close" at bounding box center [802, 21] width 72 height 22
